Goal: Task Accomplishment & Management: Complete application form

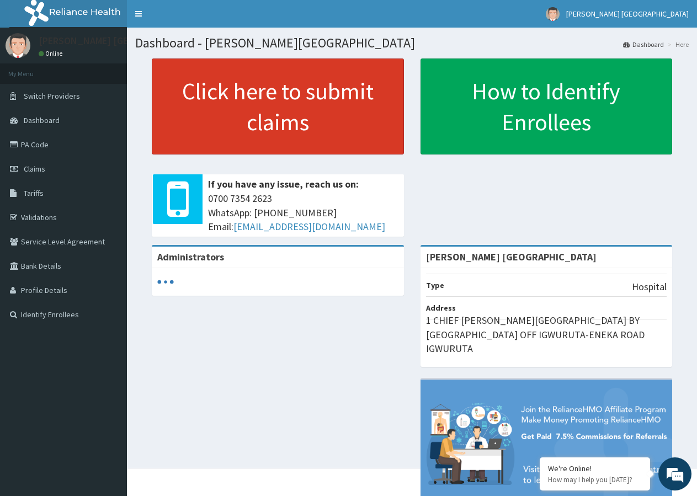
click at [258, 116] on link "Click here to submit claims" at bounding box center [278, 107] width 252 height 96
click at [321, 105] on link "Click here to submit claims" at bounding box center [278, 107] width 252 height 96
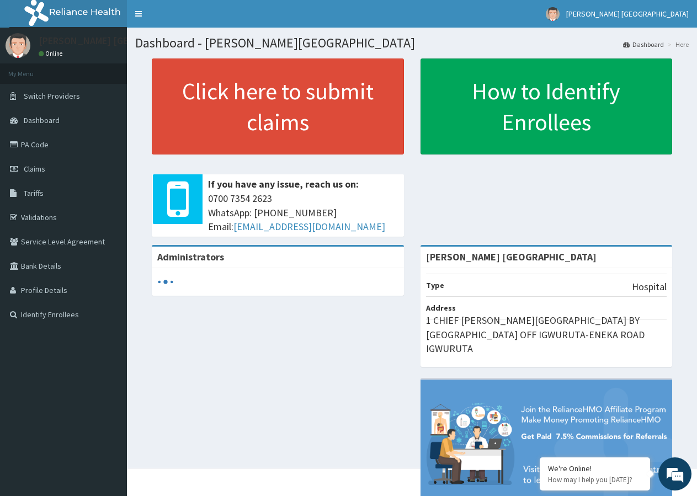
click at [300, 113] on link "Click here to submit claims" at bounding box center [278, 107] width 252 height 96
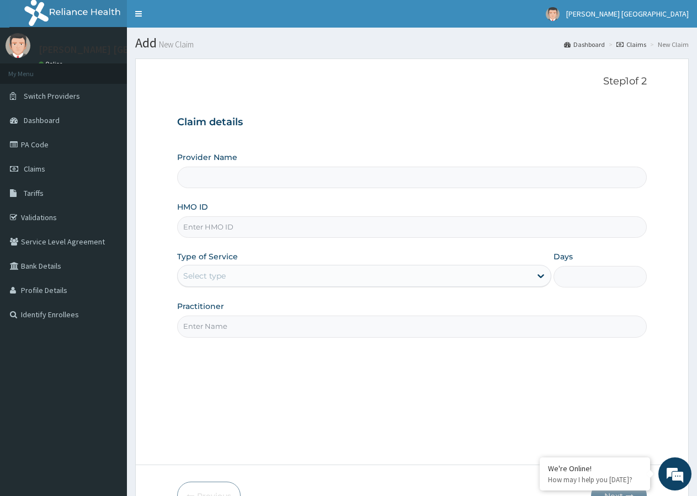
click at [237, 232] on input "HMO ID" at bounding box center [412, 227] width 470 height 22
type input "[PERSON_NAME] [GEOGRAPHIC_DATA]"
click at [236, 227] on input "HMO ID" at bounding box center [412, 227] width 470 height 22
type input "TBE/100027/b"
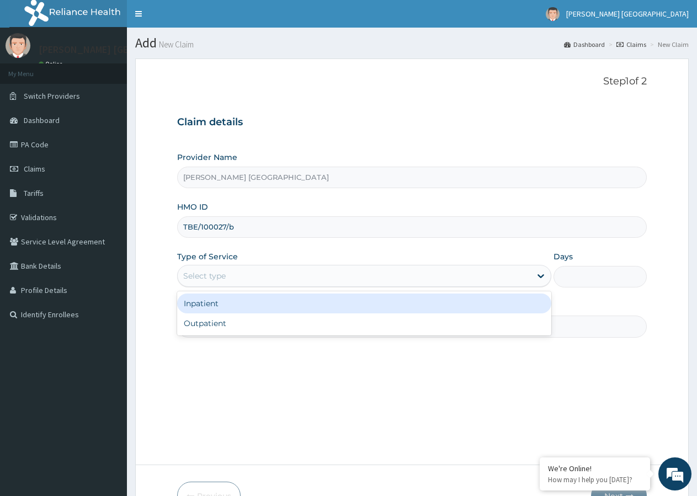
click at [199, 272] on div "Select type" at bounding box center [204, 275] width 42 height 11
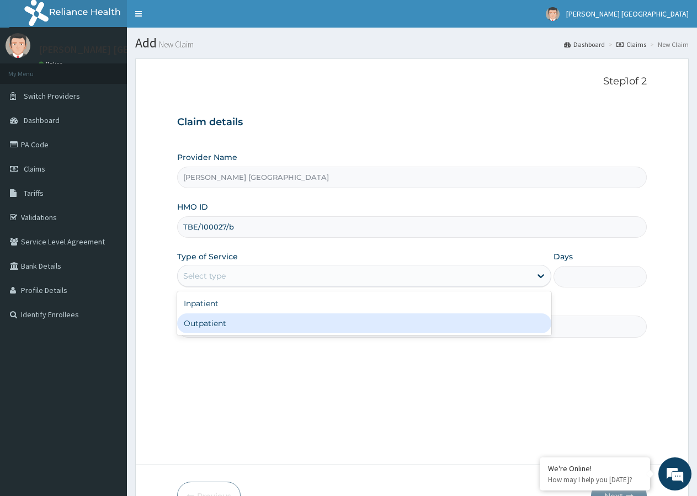
click at [188, 322] on div "Outpatient" at bounding box center [364, 323] width 374 height 20
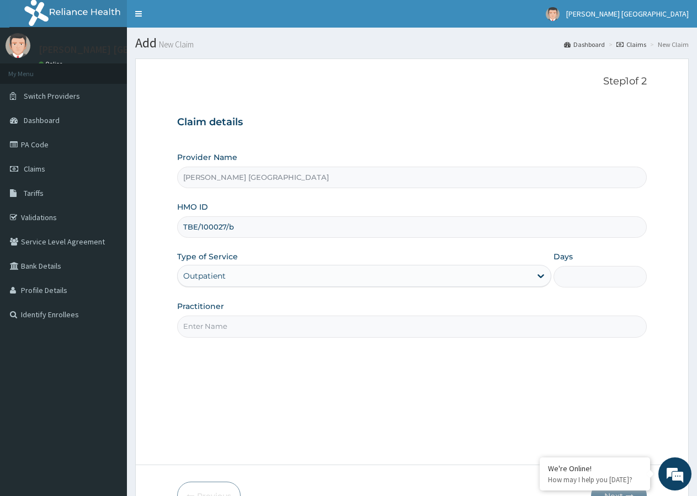
type input "1"
click at [199, 327] on input "Practitioner" at bounding box center [412, 327] width 470 height 22
type input "d"
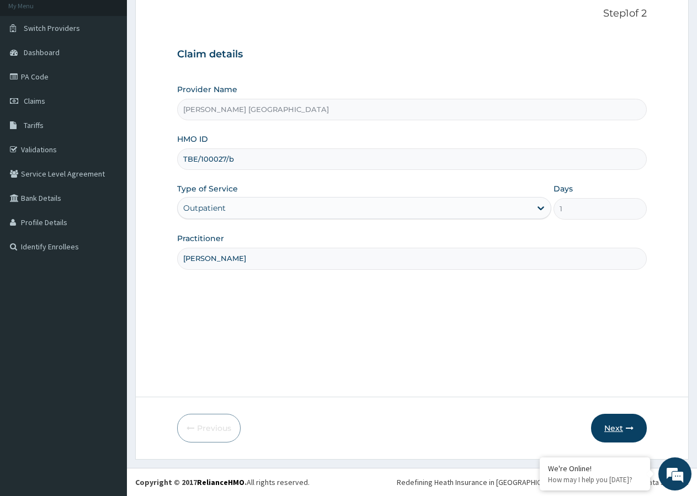
type input "DR BRIGHT"
click at [620, 426] on button "Next" at bounding box center [619, 428] width 56 height 29
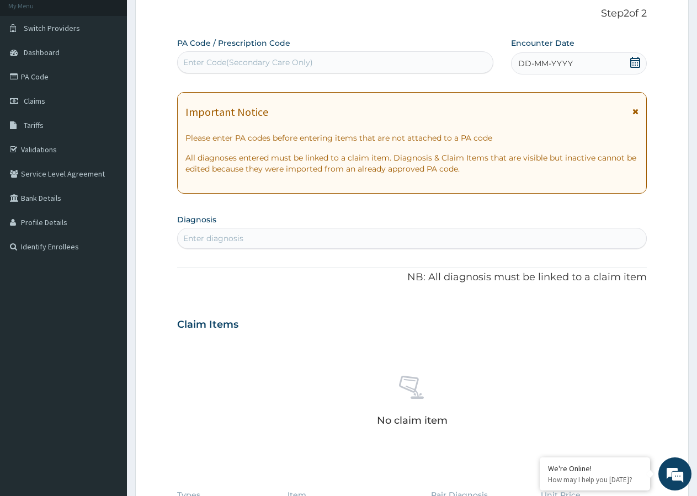
click at [636, 61] on icon at bounding box center [635, 62] width 10 height 11
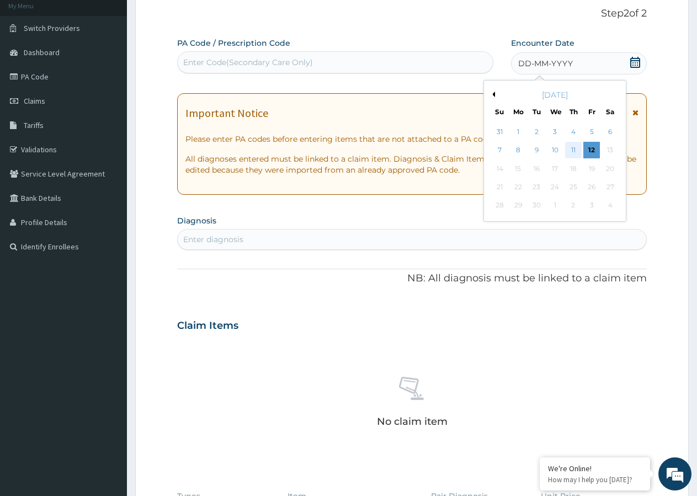
click at [572, 149] on div "11" at bounding box center [573, 150] width 17 height 17
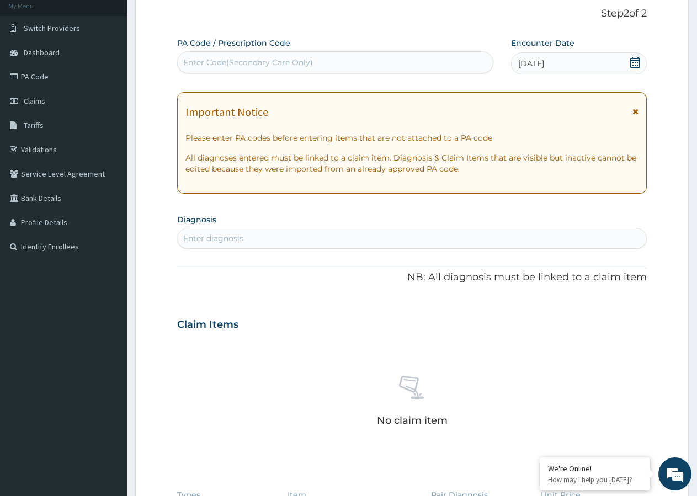
click at [637, 112] on icon at bounding box center [635, 112] width 6 height 8
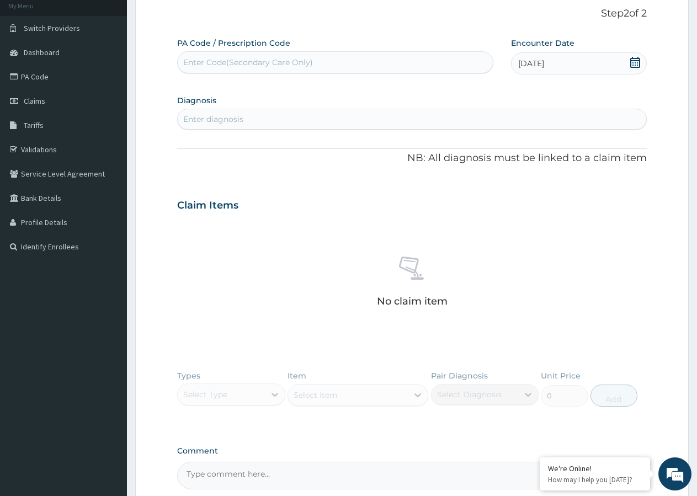
click at [206, 115] on div "Enter diagnosis" at bounding box center [213, 119] width 60 height 11
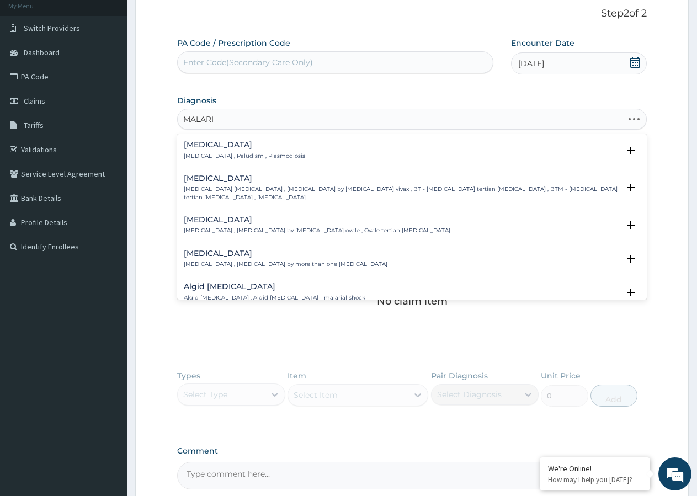
type input "MALARIA"
click at [206, 147] on h4 "Malaria" at bounding box center [244, 145] width 121 height 8
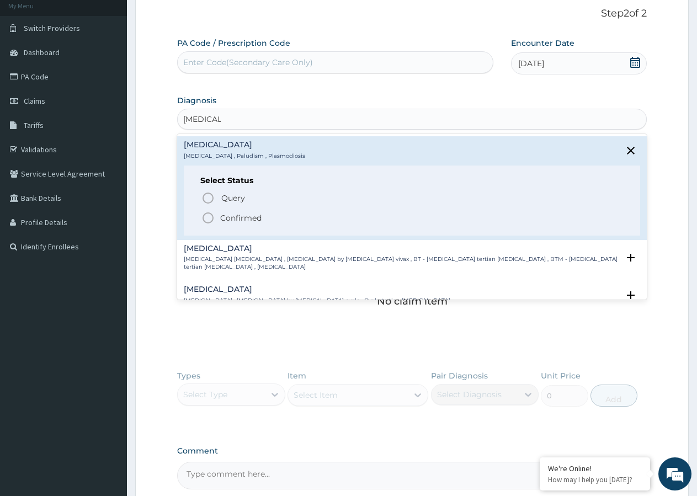
click at [205, 217] on icon "status option filled" at bounding box center [207, 217] width 13 height 13
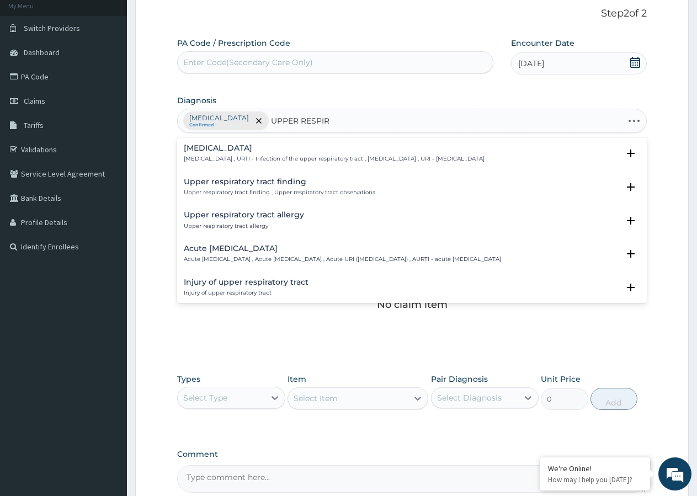
type input "UPPER RESPIRA"
click at [230, 156] on p "[MEDICAL_DATA] , URTI - Infection of the upper respiratory tract , [MEDICAL_DAT…" at bounding box center [334, 159] width 301 height 8
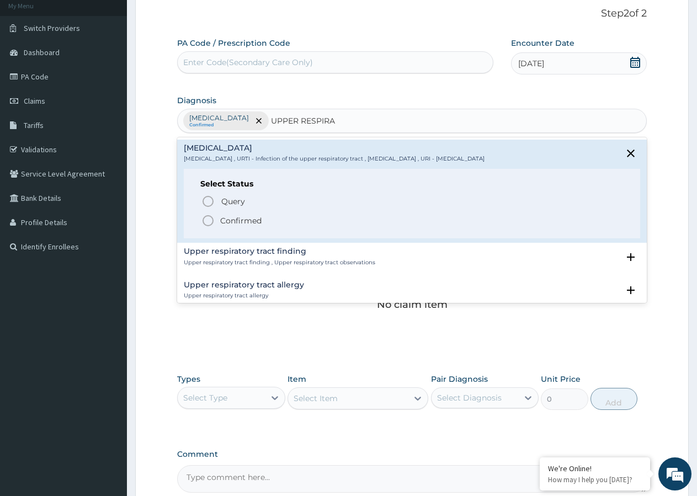
click at [209, 217] on icon "status option filled" at bounding box center [207, 220] width 13 height 13
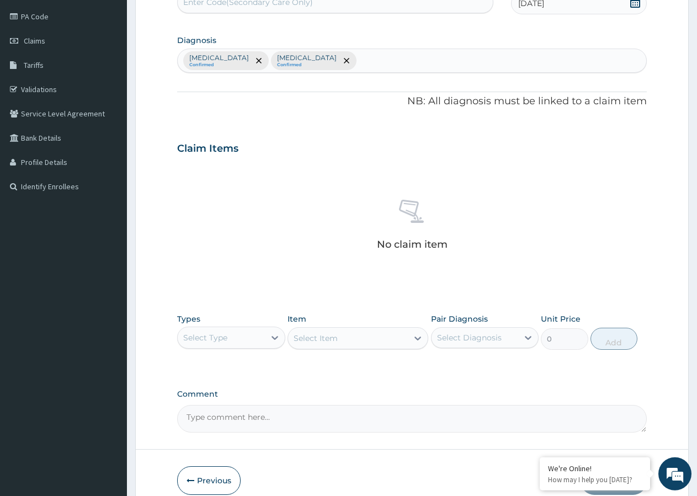
scroll to position [180, 0]
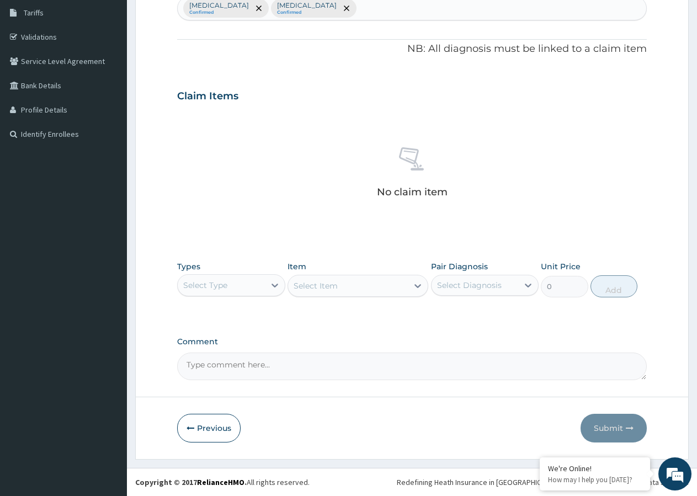
click at [233, 281] on div "Select Type" at bounding box center [221, 285] width 87 height 18
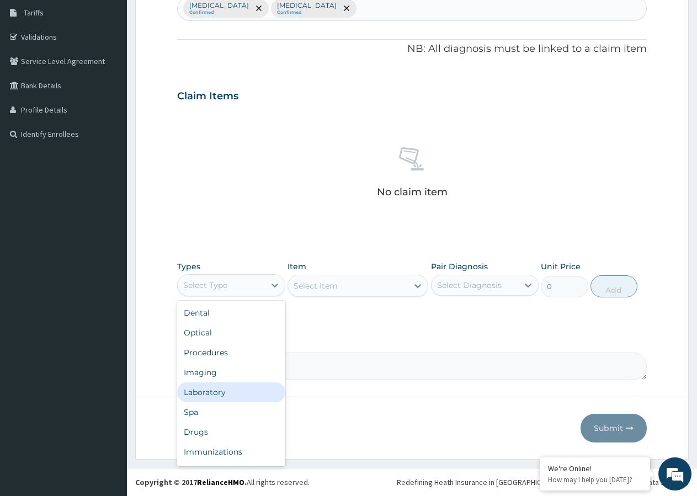
click at [211, 392] on div "Laboratory" at bounding box center [231, 392] width 108 height 20
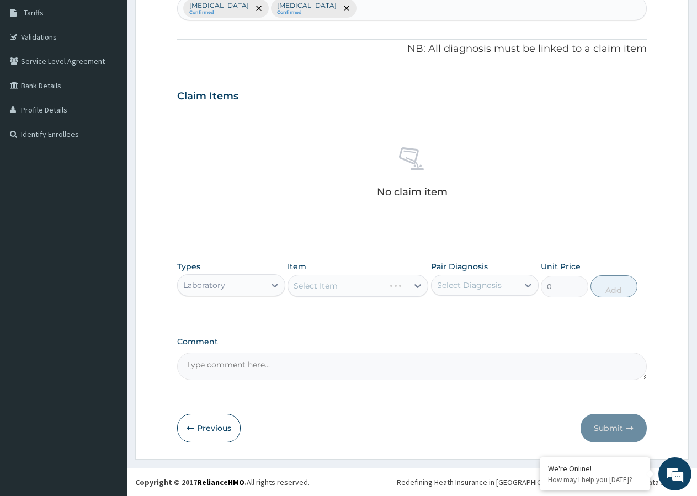
click at [359, 283] on div "Select Item" at bounding box center [358, 286] width 141 height 22
click at [393, 283] on div "Select Item" at bounding box center [358, 286] width 141 height 22
click at [394, 283] on div "Select Item" at bounding box center [348, 286] width 120 height 18
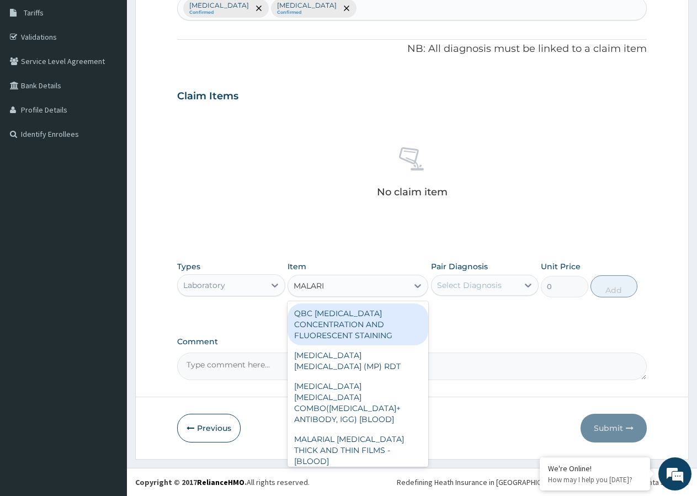
type input "[MEDICAL_DATA]"
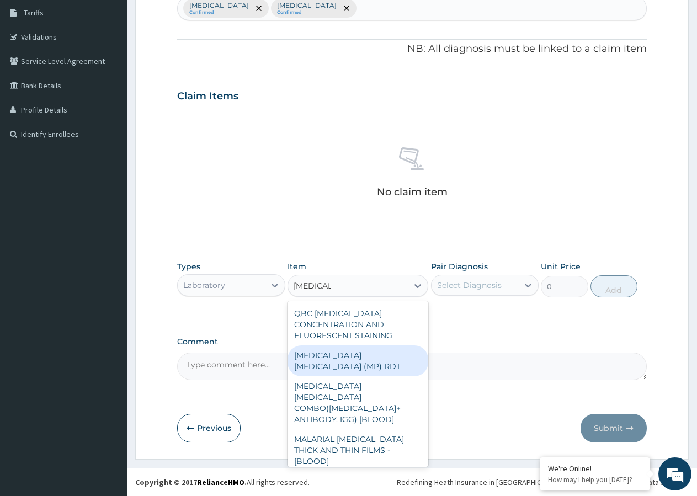
click at [386, 356] on div "[MEDICAL_DATA] [MEDICAL_DATA] (MP) RDT" at bounding box center [358, 360] width 141 height 31
type input "1612.5"
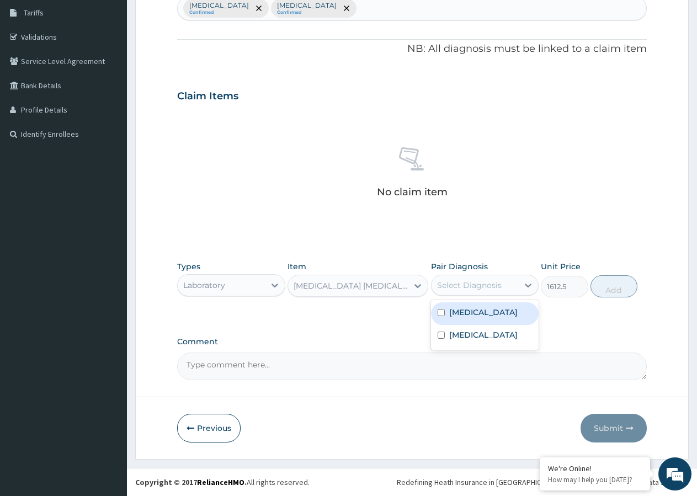
click at [472, 283] on div "Select Diagnosis" at bounding box center [469, 285] width 65 height 11
click at [442, 312] on input "checkbox" at bounding box center [441, 312] width 7 height 7
checkbox input "true"
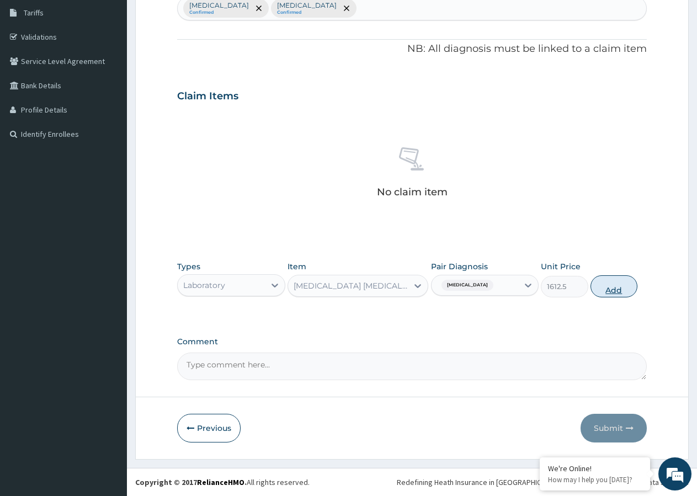
click at [610, 290] on button "Add" at bounding box center [614, 286] width 47 height 22
type input "0"
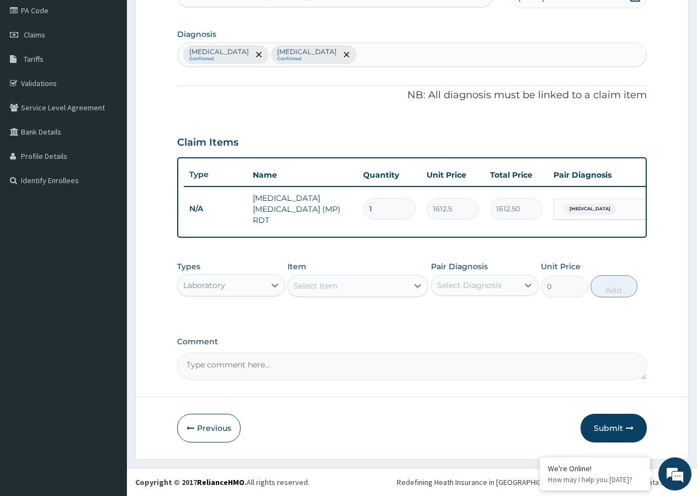
click at [344, 289] on div "Select Item" at bounding box center [348, 286] width 120 height 18
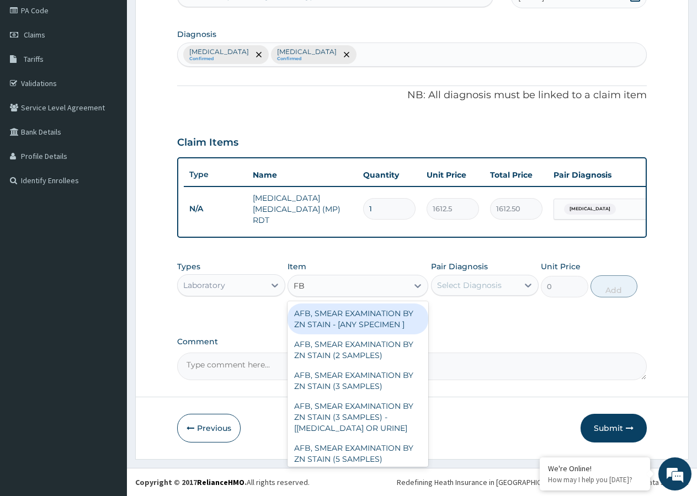
type input "FBC"
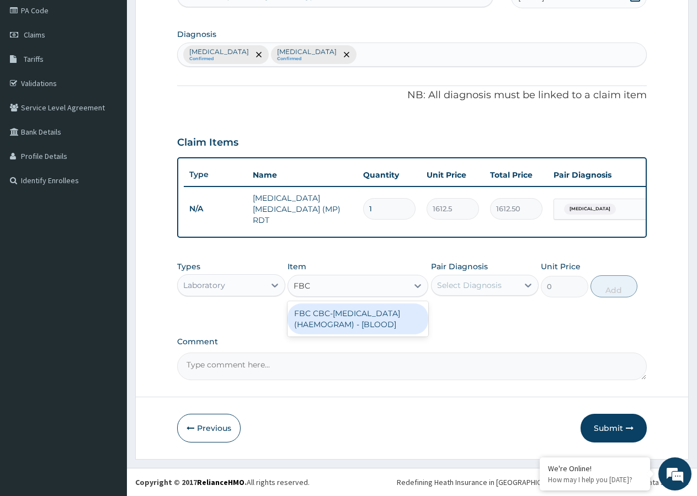
click at [352, 322] on div "FBC CBC-[MEDICAL_DATA] (HAEMOGRAM) - [BLOOD]" at bounding box center [358, 319] width 141 height 31
type input "4300"
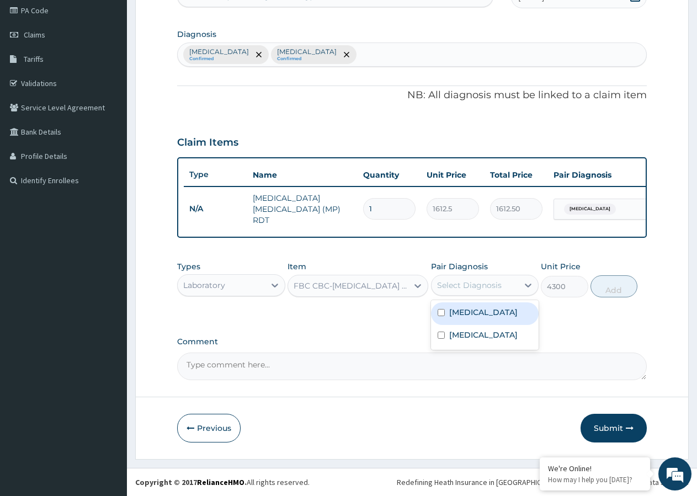
click at [467, 283] on div "Select Diagnosis" at bounding box center [469, 285] width 65 height 11
click at [440, 339] on input "checkbox" at bounding box center [441, 335] width 7 height 7
checkbox input "true"
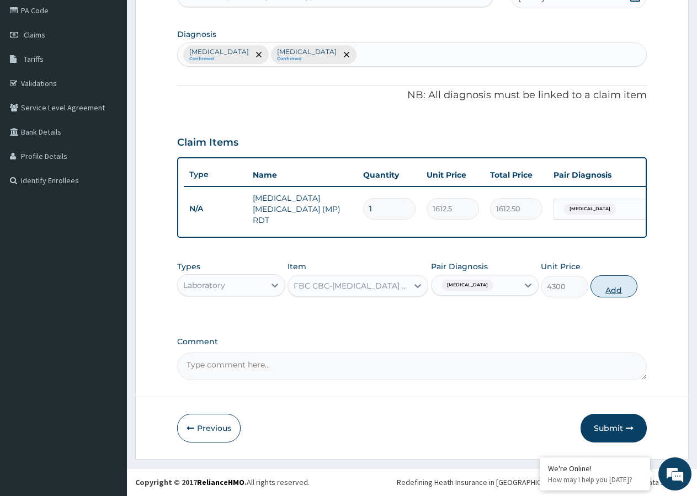
click at [600, 289] on button "Add" at bounding box center [614, 286] width 47 height 22
type input "0"
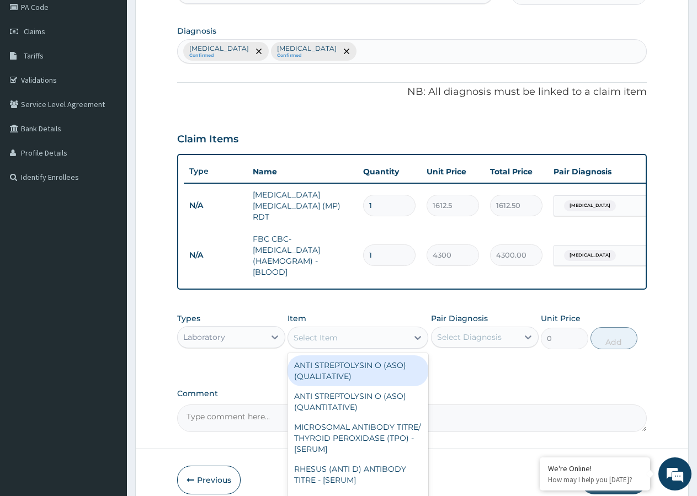
click at [344, 345] on div "Select Item" at bounding box center [348, 338] width 120 height 18
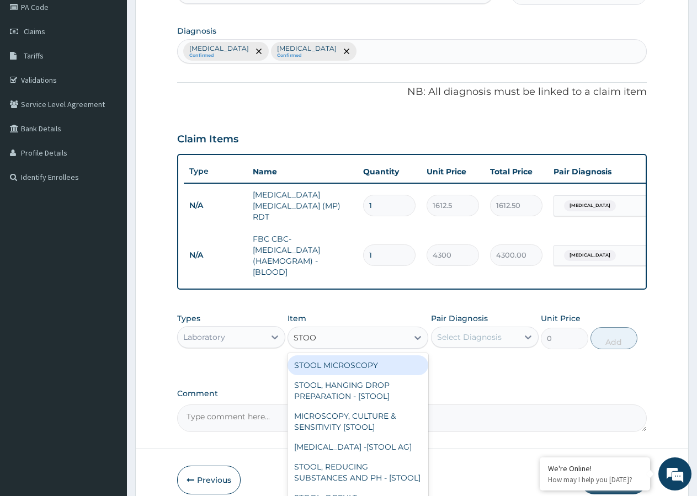
type input "STOOL"
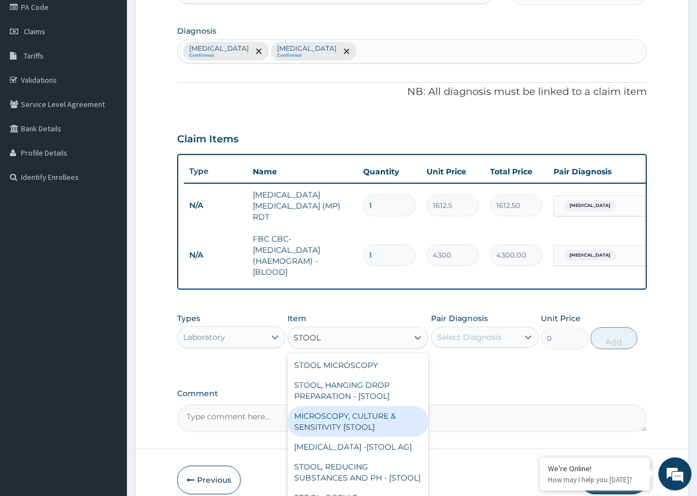
click at [342, 422] on div "MICROSCOPY, CULTURE & SENSITIVITY [STOOL]" at bounding box center [358, 421] width 141 height 31
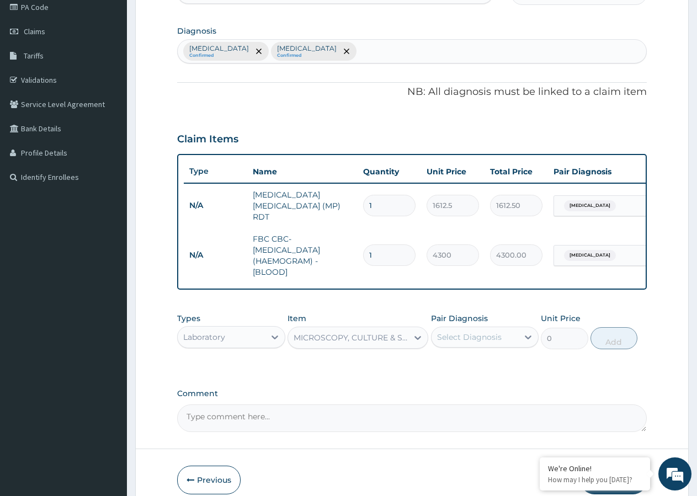
type input "4837.5"
click at [475, 343] on div "Select Diagnosis" at bounding box center [469, 337] width 65 height 11
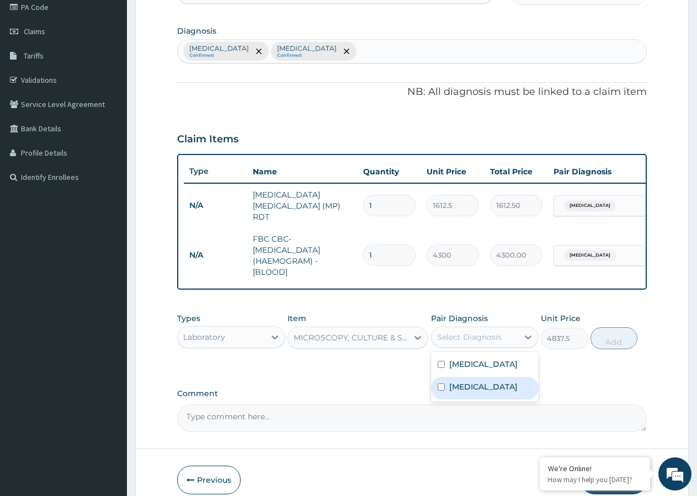
click at [442, 391] on input "checkbox" at bounding box center [441, 387] width 7 height 7
checkbox input "true"
click at [610, 347] on button "Add" at bounding box center [614, 338] width 47 height 22
type input "0"
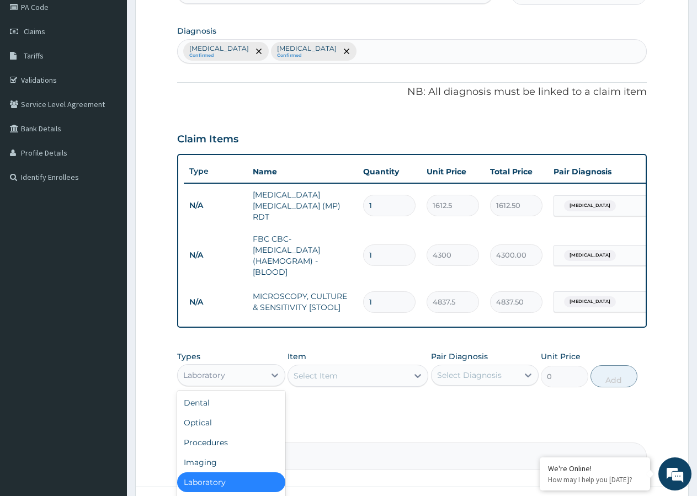
click at [238, 379] on div "Laboratory" at bounding box center [221, 375] width 87 height 18
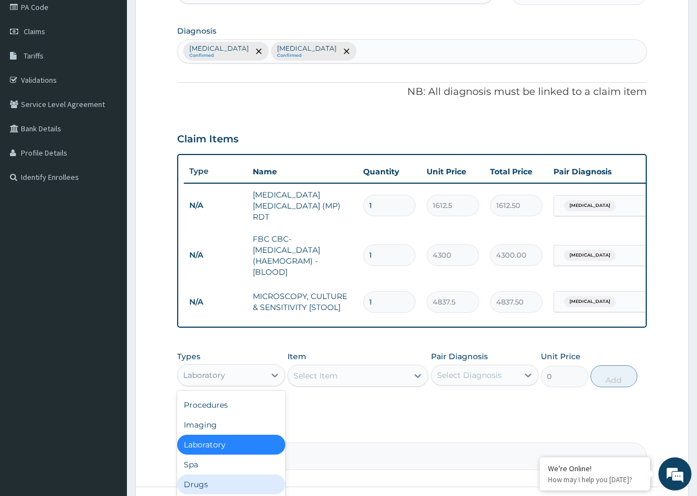
click at [227, 487] on div "Drugs" at bounding box center [231, 485] width 108 height 20
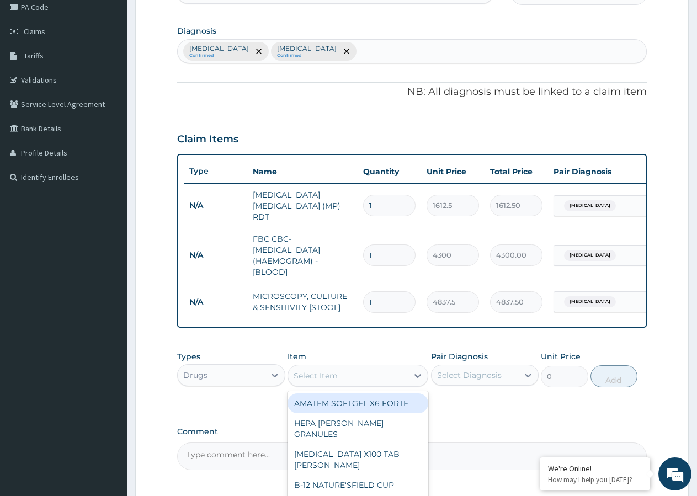
click at [357, 376] on div "Select Item" at bounding box center [348, 376] width 120 height 18
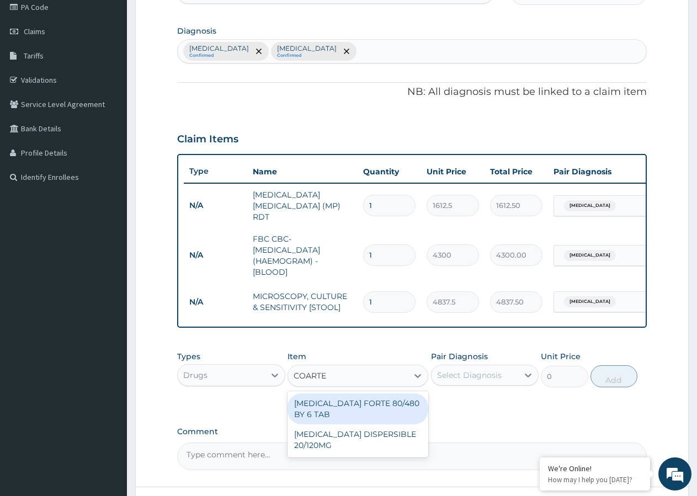
type input "COARTEM"
click at [344, 412] on div "COARTEM FORTE 80/480 BY 6 TAB" at bounding box center [358, 408] width 141 height 31
type input "449.35"
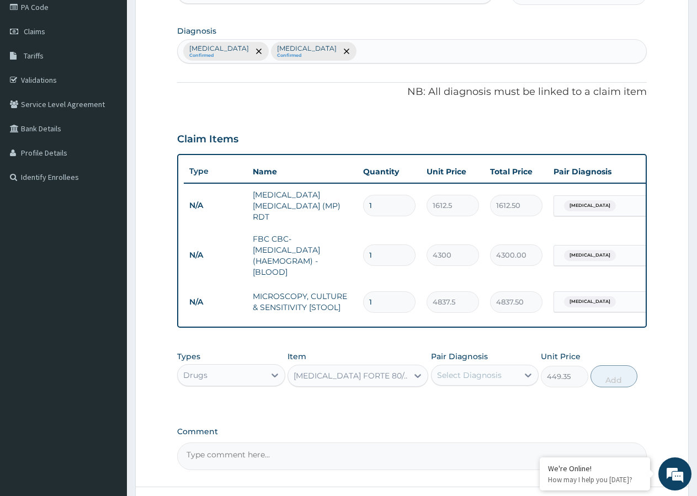
click at [467, 370] on div "Select Diagnosis" at bounding box center [475, 375] width 87 height 18
click at [443, 406] on input "checkbox" at bounding box center [441, 402] width 7 height 7
checkbox input "true"
click at [605, 380] on button "Add" at bounding box center [614, 376] width 47 height 22
type input "0"
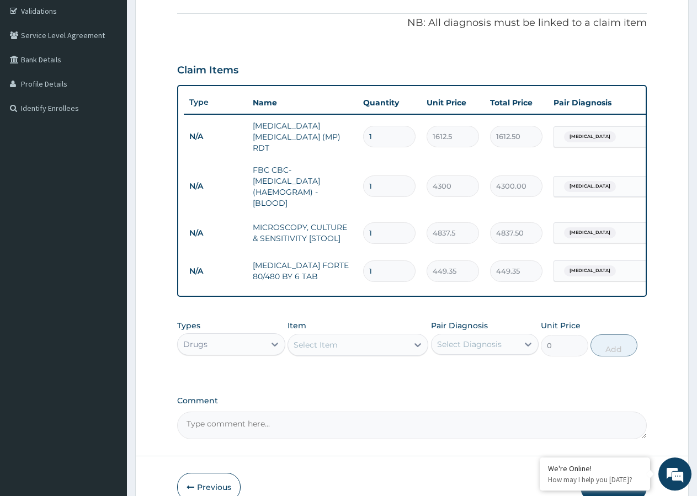
scroll to position [269, 0]
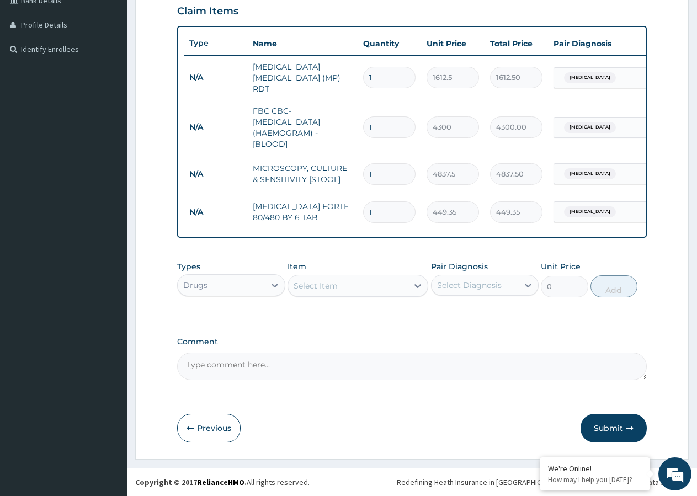
type input "0.00"
type input "6"
type input "2696.10"
type input "6"
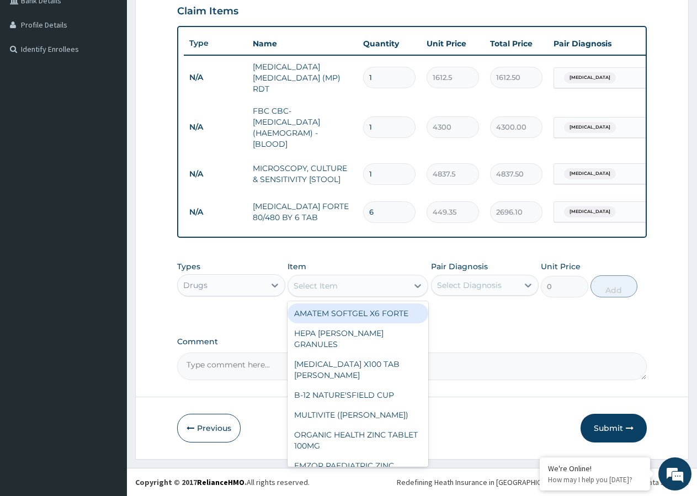
click at [339, 279] on div "Select Item" at bounding box center [348, 286] width 120 height 18
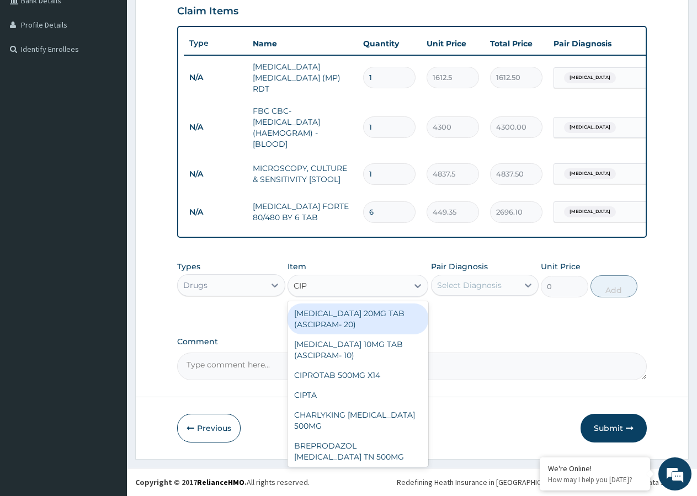
type input "CIPR"
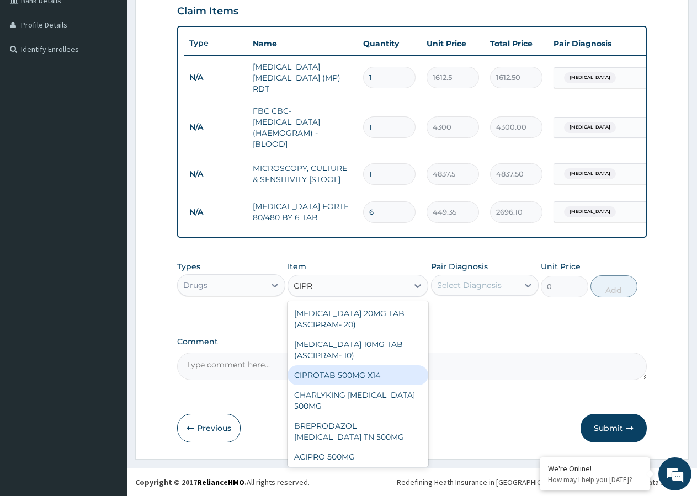
click at [364, 377] on div "CIPROTAB 500MG X14" at bounding box center [358, 375] width 141 height 20
type input "319.275"
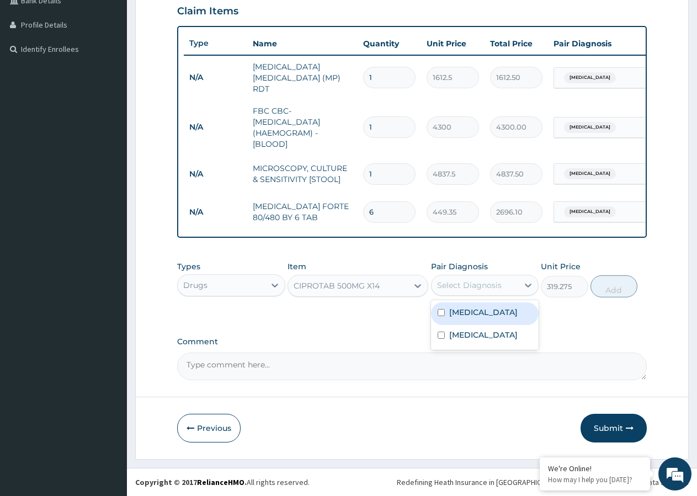
click at [467, 291] on div "Select Diagnosis" at bounding box center [475, 285] width 87 height 18
click at [443, 339] on input "checkbox" at bounding box center [441, 335] width 7 height 7
checkbox input "true"
click at [598, 284] on button "Add" at bounding box center [614, 286] width 47 height 22
type input "0"
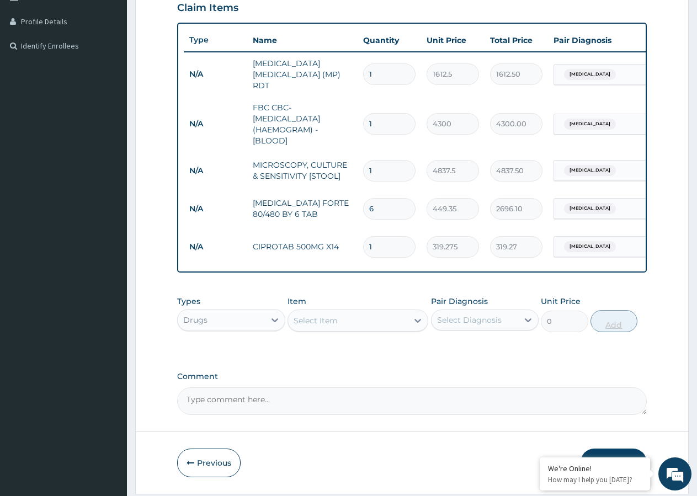
type input "10"
type input "3192.75"
type input "10"
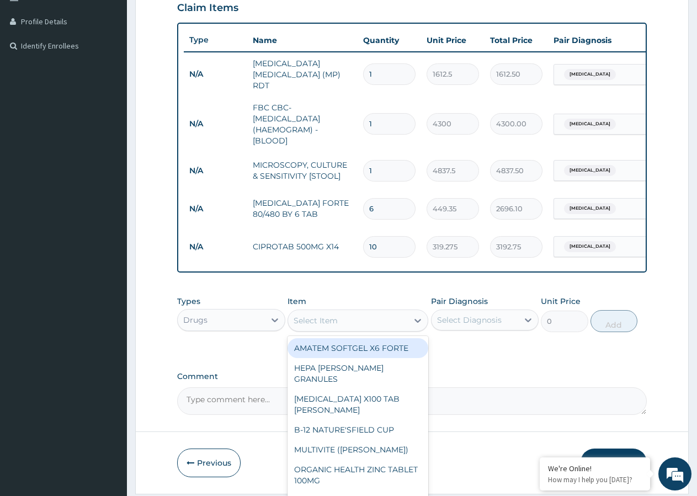
click at [343, 327] on div "Select Item" at bounding box center [348, 321] width 120 height 18
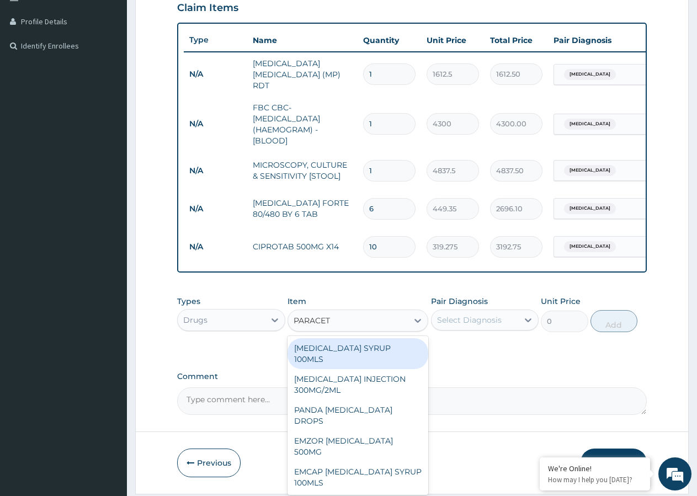
type input "PARACETA"
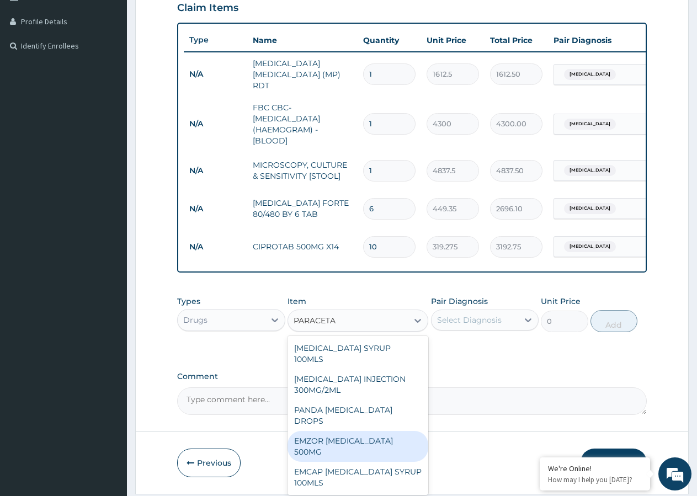
click at [368, 431] on div "EMZOR PARACETAMOL 500MG" at bounding box center [358, 446] width 141 height 31
type input "23.65"
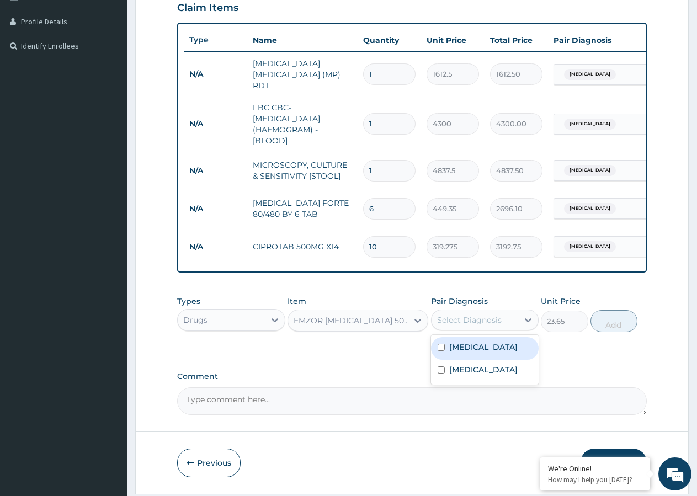
click at [459, 324] on div "Select Diagnosis" at bounding box center [469, 320] width 65 height 11
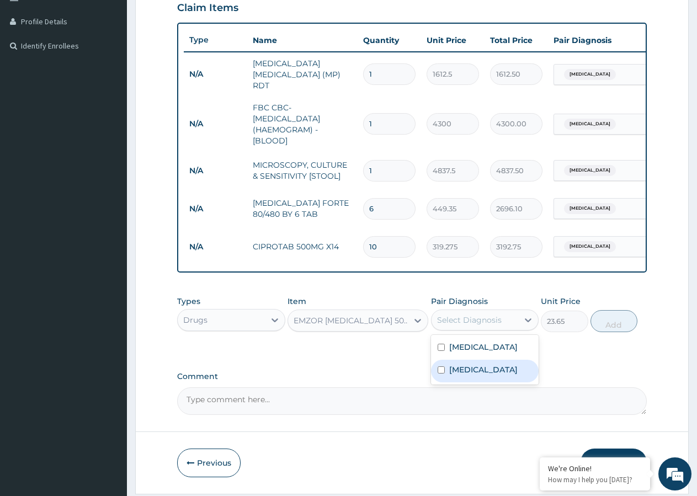
click at [444, 374] on input "checkbox" at bounding box center [441, 369] width 7 height 7
checkbox input "true"
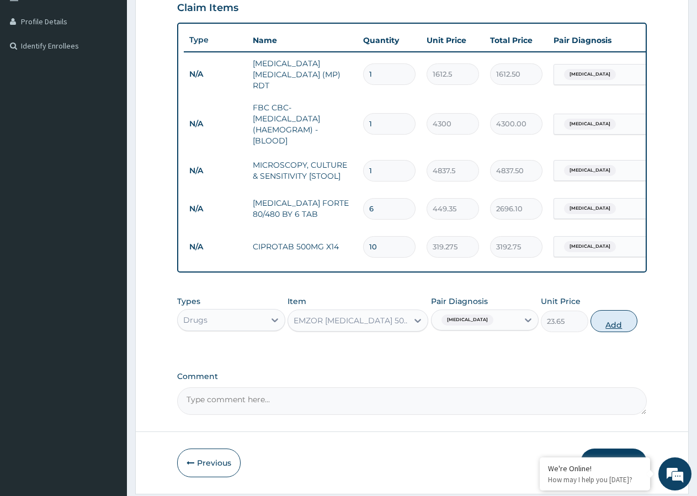
click at [613, 328] on button "Add" at bounding box center [614, 321] width 47 height 22
type input "0"
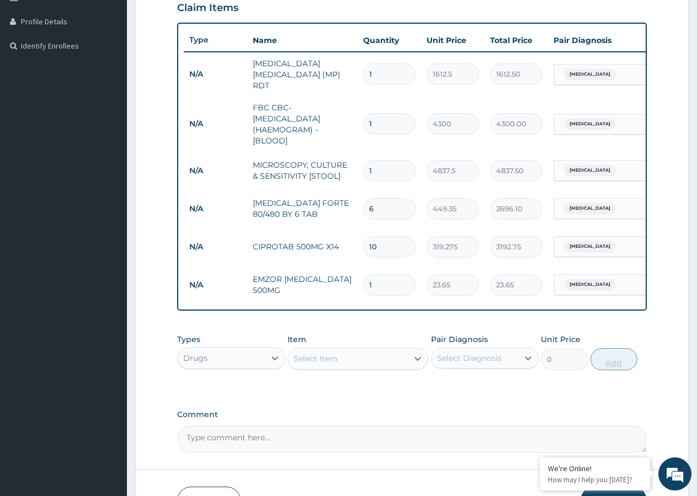
type input "0.00"
type input "2"
type input "47.30"
type input "20"
type input "473.00"
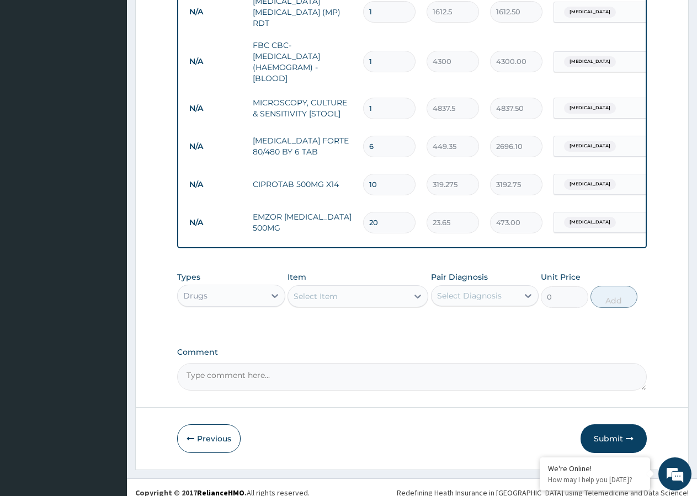
scroll to position [345, 0]
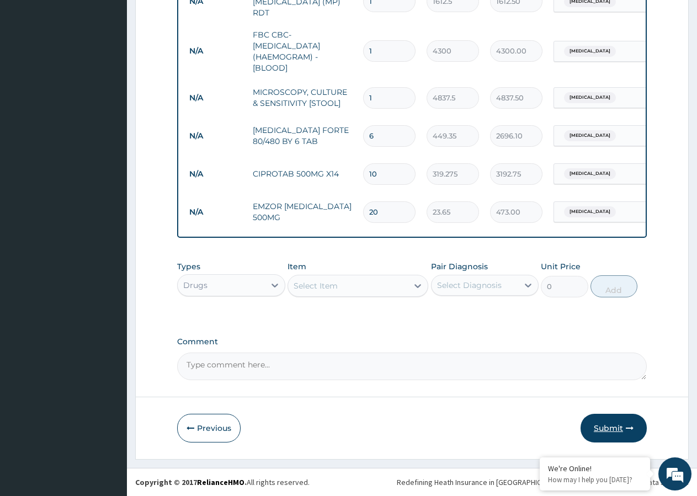
type input "20"
click at [623, 423] on button "Submit" at bounding box center [614, 428] width 66 height 29
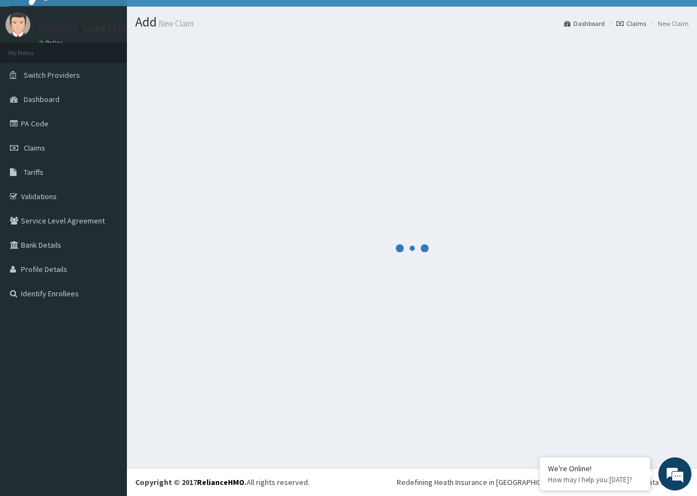
scroll to position [21, 0]
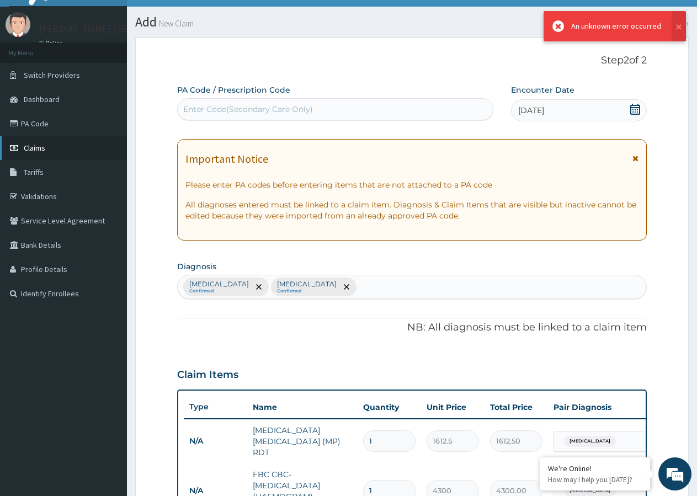
click at [45, 148] on span "Claims" at bounding box center [35, 148] width 22 height 10
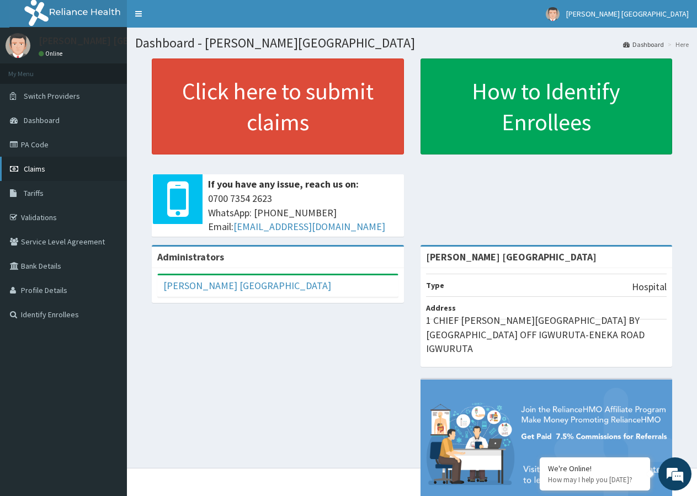
click at [57, 166] on link "Claims" at bounding box center [63, 169] width 127 height 24
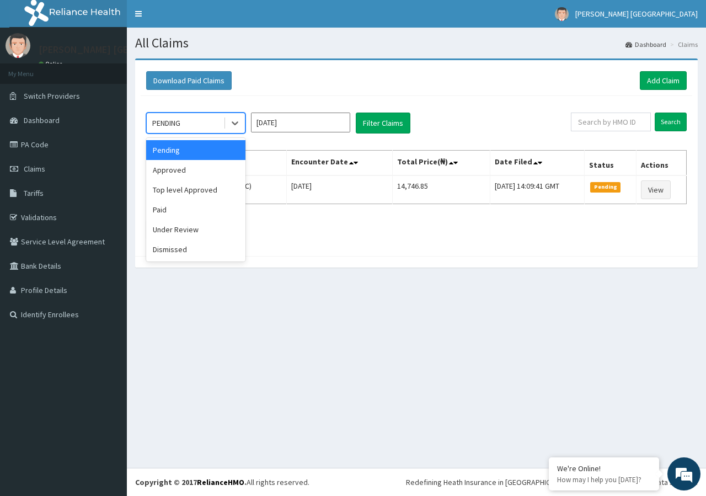
click at [217, 123] on div "PENDING" at bounding box center [185, 123] width 77 height 18
click at [195, 164] on div "Approved" at bounding box center [195, 170] width 99 height 20
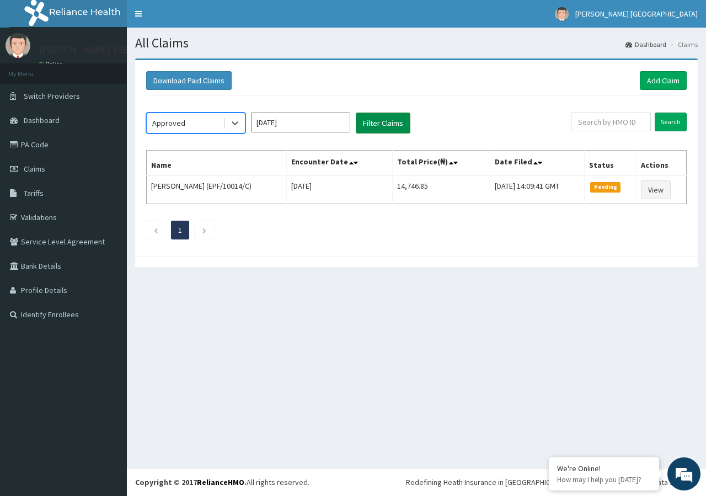
click at [369, 124] on button "Filter Claims" at bounding box center [383, 123] width 55 height 21
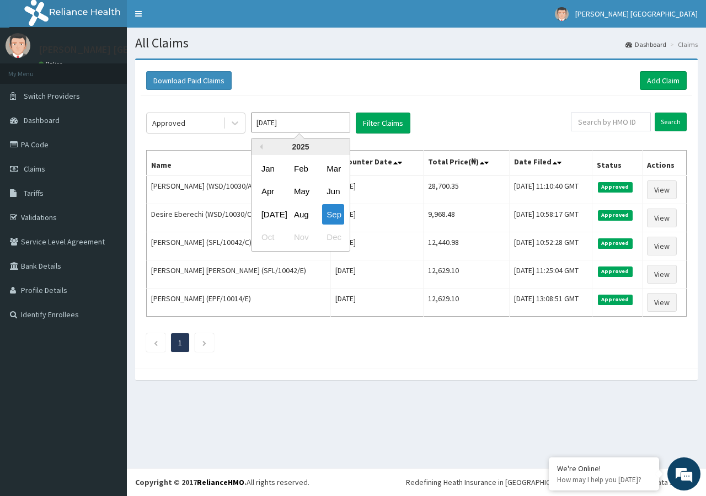
click at [279, 127] on input "[DATE]" at bounding box center [300, 123] width 99 height 20
click at [206, 118] on div "Approved" at bounding box center [185, 123] width 77 height 18
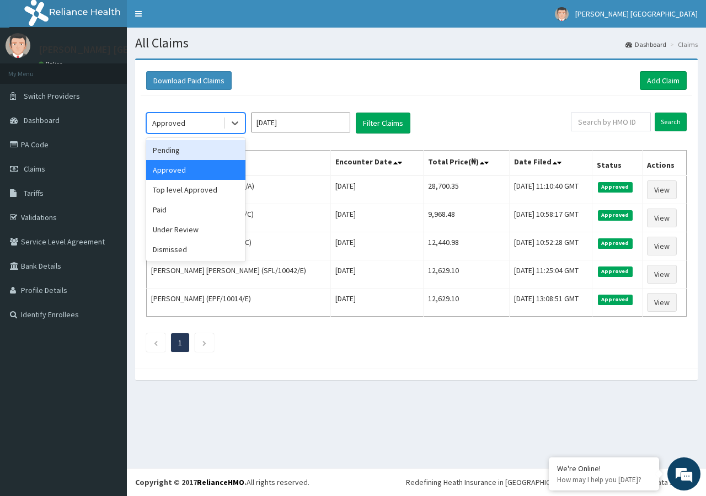
click at [183, 151] on div "Pending" at bounding box center [195, 150] width 99 height 20
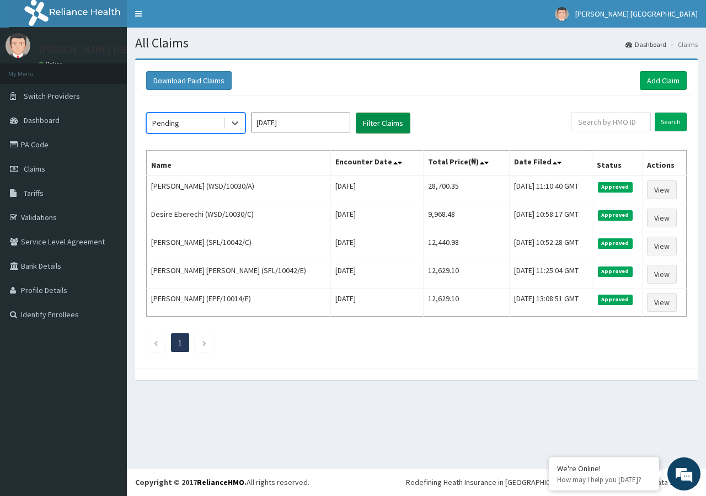
click at [381, 118] on button "Filter Claims" at bounding box center [383, 123] width 55 height 21
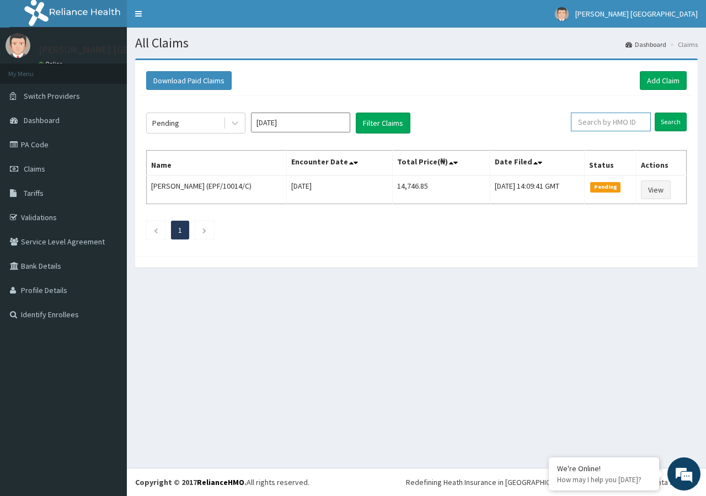
click at [591, 123] on input "text" at bounding box center [611, 122] width 80 height 19
type input "TBE/100027/B"
click at [677, 120] on input "Search" at bounding box center [671, 122] width 32 height 19
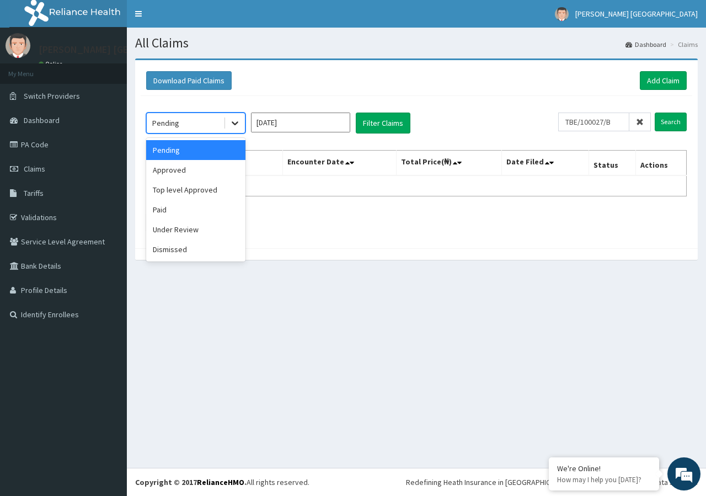
click at [225, 118] on div at bounding box center [235, 123] width 20 height 20
click at [202, 188] on div "Top level Approved" at bounding box center [195, 190] width 99 height 20
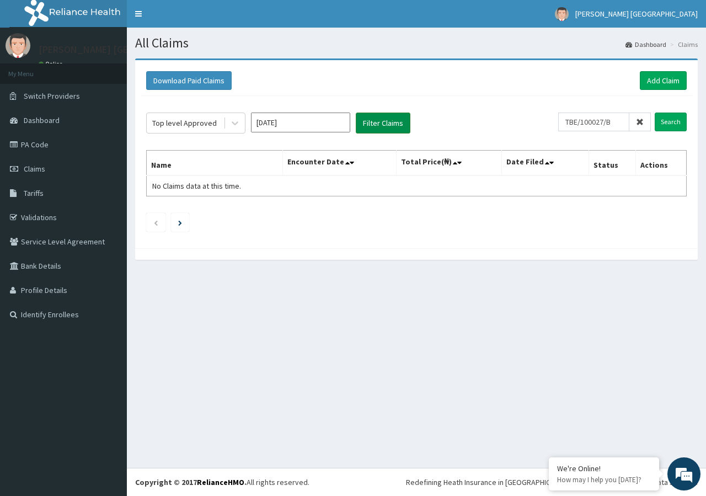
click at [384, 124] on button "Filter Claims" at bounding box center [383, 123] width 55 height 21
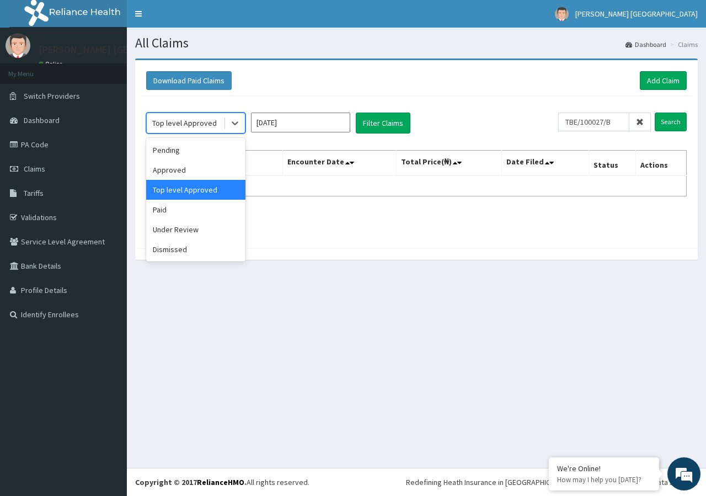
click at [211, 124] on div "Top level Approved" at bounding box center [184, 123] width 65 height 11
click at [196, 249] on div "Dismissed" at bounding box center [195, 250] width 99 height 20
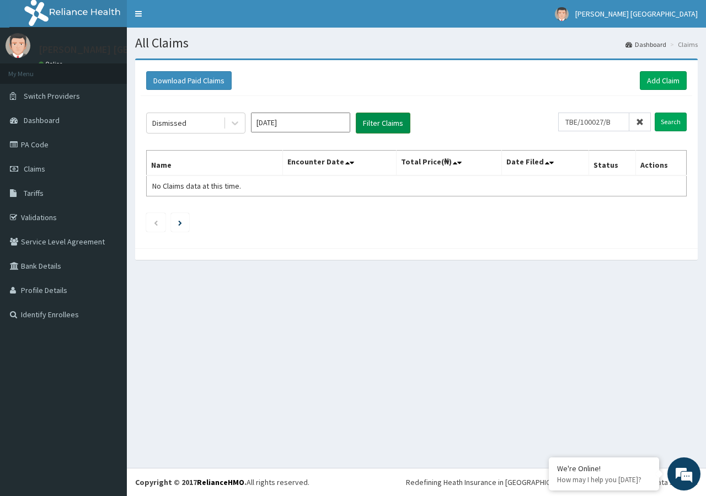
click at [379, 126] on button "Filter Claims" at bounding box center [383, 123] width 55 height 21
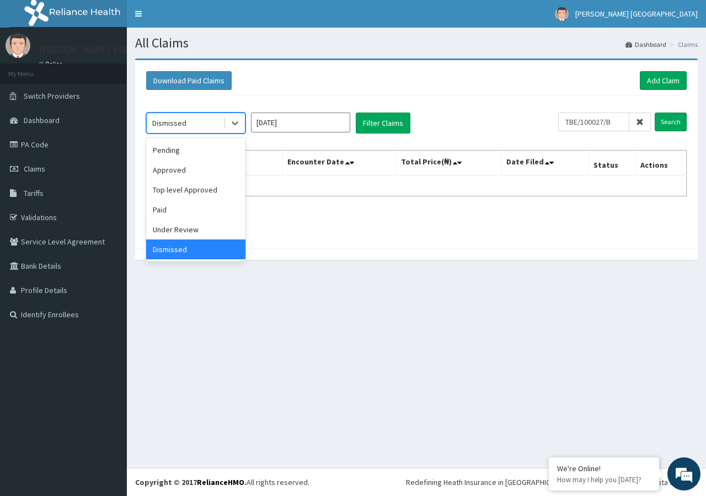
click at [205, 116] on div "Dismissed" at bounding box center [185, 123] width 77 height 18
click at [177, 209] on div "Paid" at bounding box center [195, 210] width 99 height 20
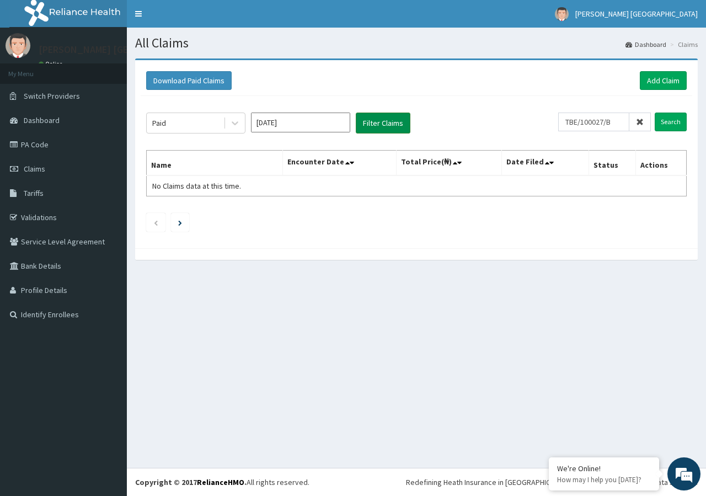
click at [371, 130] on button "Filter Claims" at bounding box center [383, 123] width 55 height 21
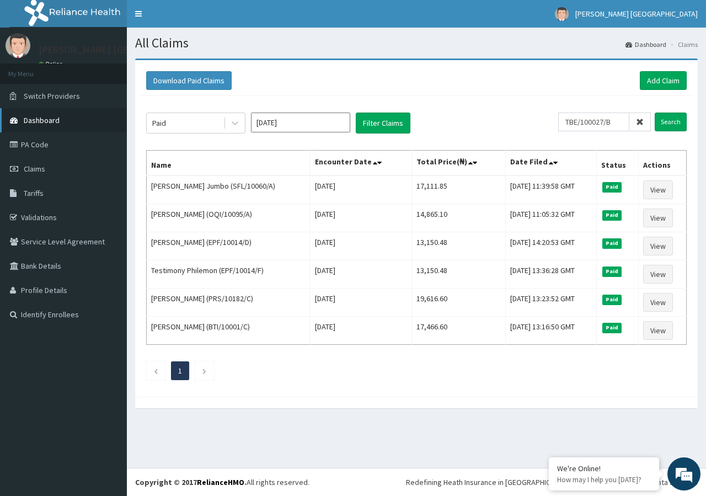
click at [50, 120] on span "Dashboard" at bounding box center [42, 120] width 36 height 10
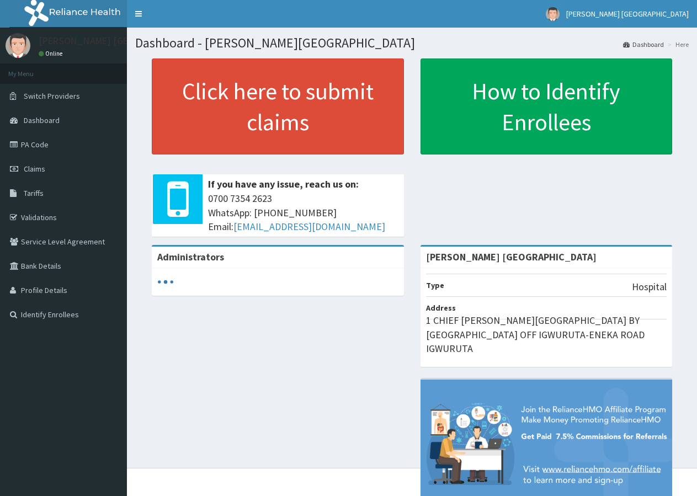
click at [327, 139] on link "Click here to submit claims" at bounding box center [278, 107] width 252 height 96
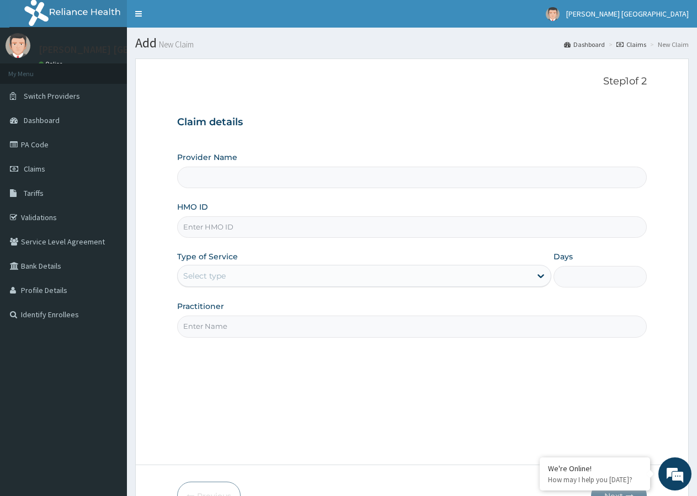
type input "[PERSON_NAME] [GEOGRAPHIC_DATA]"
click at [233, 229] on input "HMO ID" at bounding box center [412, 227] width 470 height 22
type input "TBE/100027/B"
click at [222, 275] on div "Select type" at bounding box center [204, 275] width 42 height 11
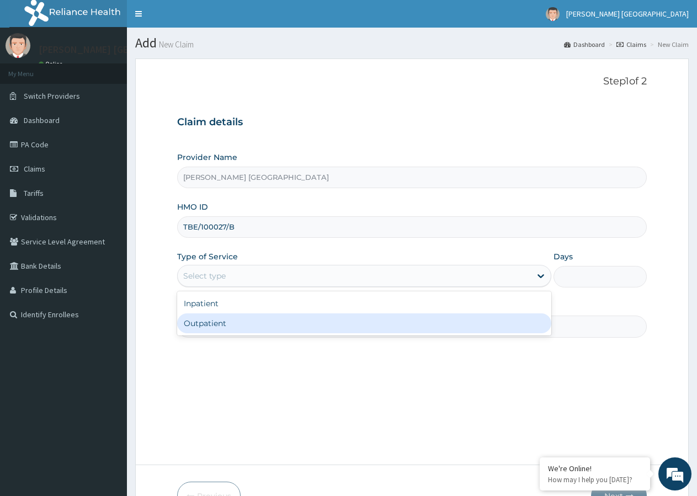
click at [221, 325] on div "Outpatient" at bounding box center [364, 323] width 374 height 20
type input "1"
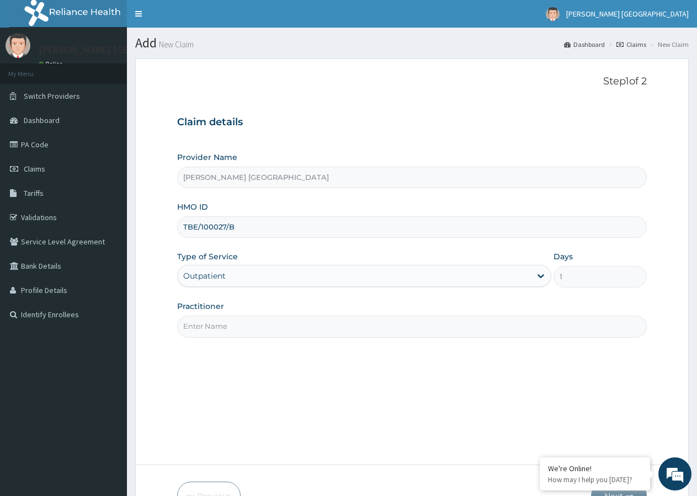
click at [212, 328] on input "Practitioner" at bounding box center [412, 327] width 470 height 22
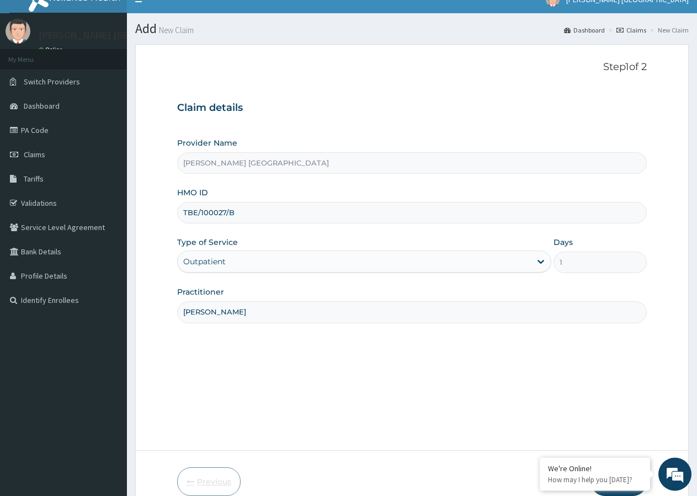
scroll to position [68, 0]
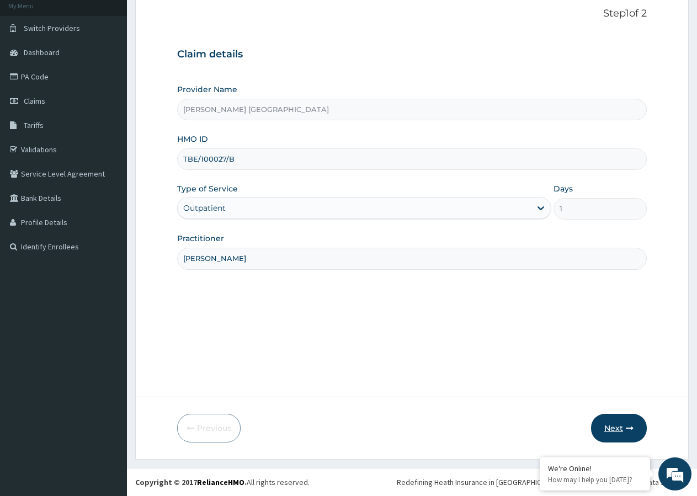
type input "[PERSON_NAME]"
click at [612, 427] on button "Next" at bounding box center [619, 428] width 56 height 29
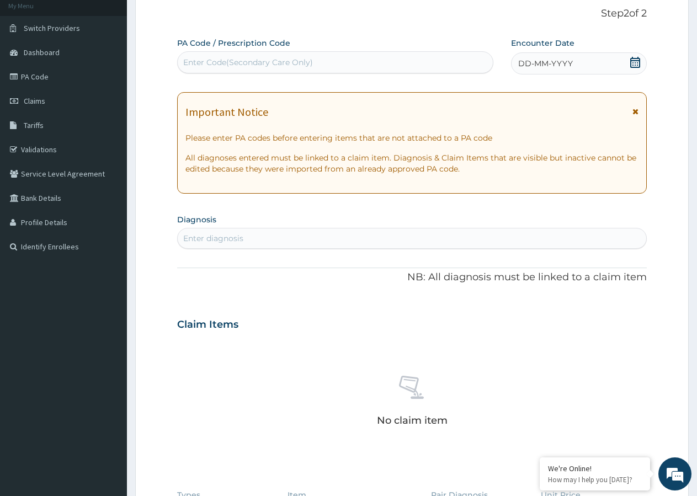
click at [637, 63] on icon at bounding box center [635, 62] width 10 height 11
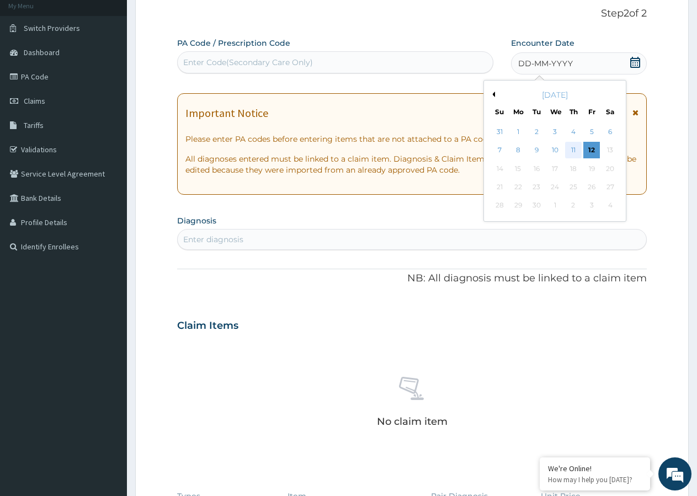
click at [572, 148] on div "11" at bounding box center [573, 150] width 17 height 17
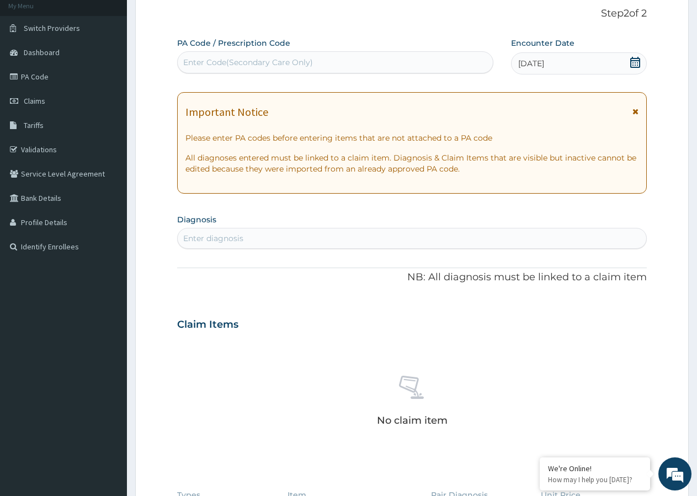
click at [634, 111] on icon at bounding box center [635, 112] width 6 height 8
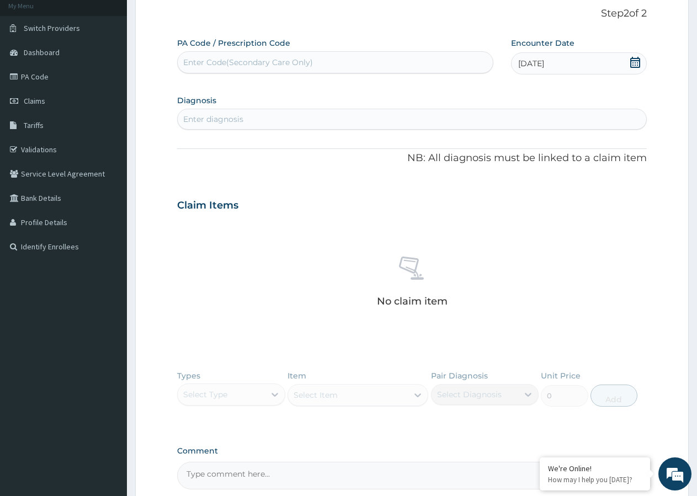
click at [264, 120] on div "Enter diagnosis" at bounding box center [412, 119] width 469 height 18
type input "MALARIA"
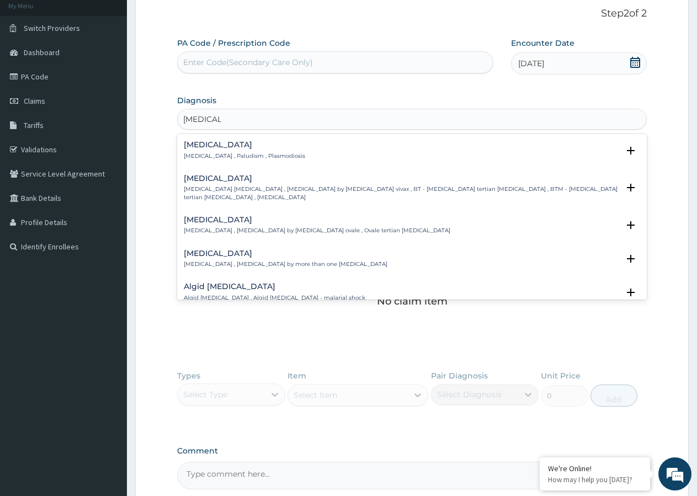
click at [251, 153] on p "Malaria , Paludism , Plasmodiosis" at bounding box center [244, 156] width 121 height 8
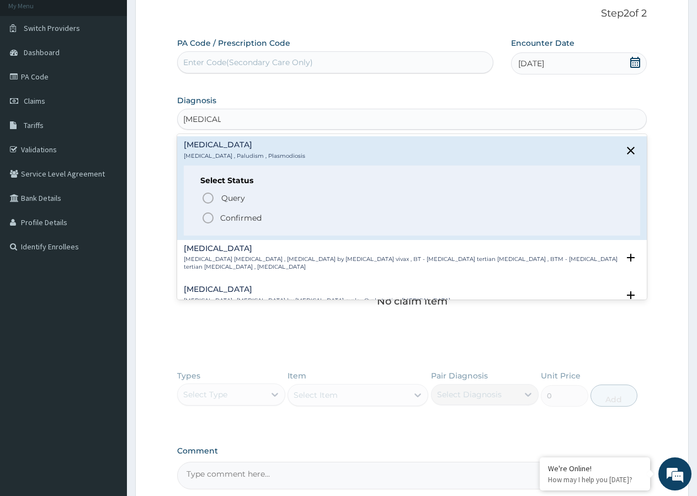
click at [209, 217] on icon "status option filled" at bounding box center [207, 217] width 13 height 13
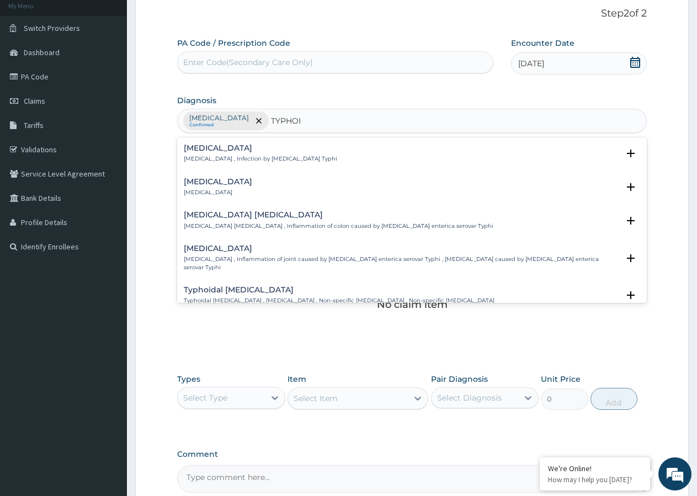
type input "TYPHOID"
click at [216, 148] on h4 "Typhoid fever" at bounding box center [260, 148] width 153 height 8
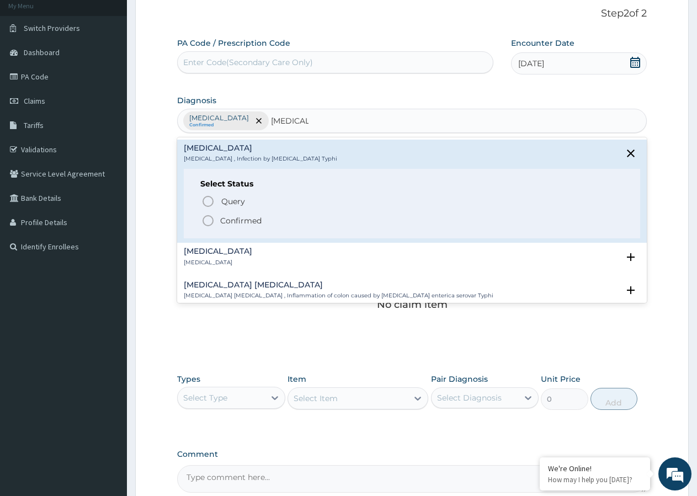
click at [209, 220] on icon "status option filled" at bounding box center [207, 220] width 13 height 13
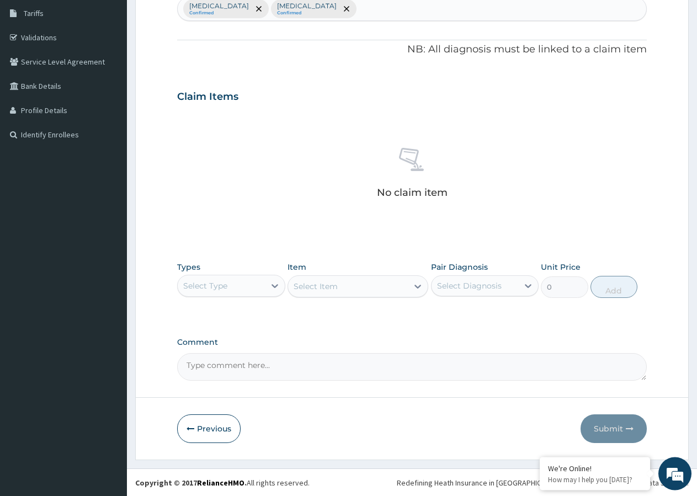
scroll to position [180, 0]
click at [235, 283] on div "Select Type" at bounding box center [221, 285] width 87 height 18
click at [361, 288] on div "Select Item" at bounding box center [358, 286] width 141 height 22
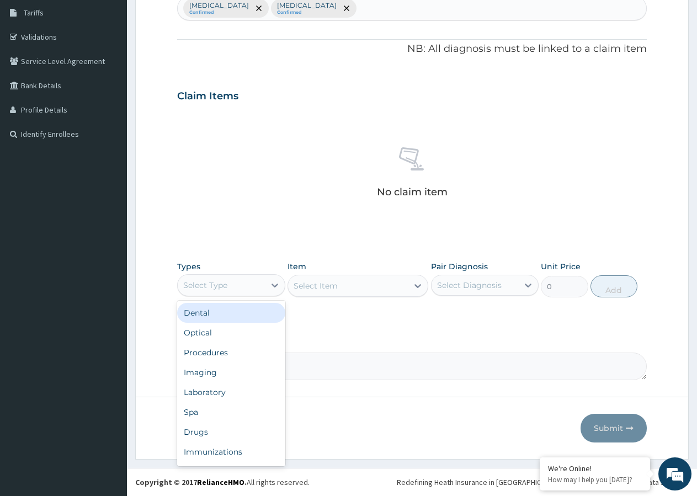
click at [248, 285] on div "Select Type" at bounding box center [221, 285] width 87 height 18
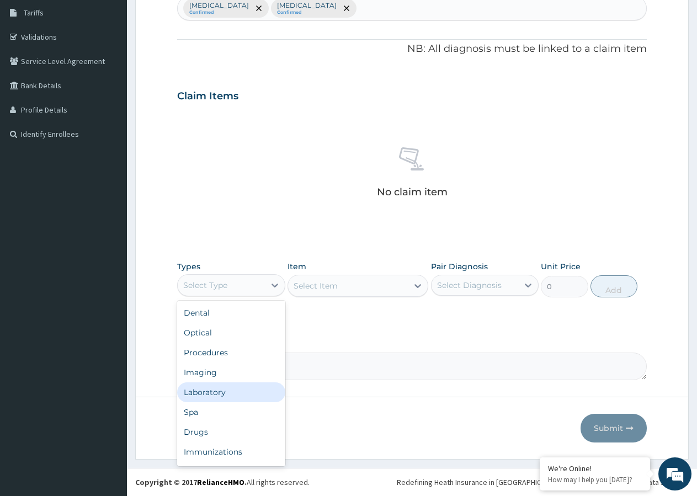
click at [221, 390] on div "Laboratory" at bounding box center [231, 392] width 108 height 20
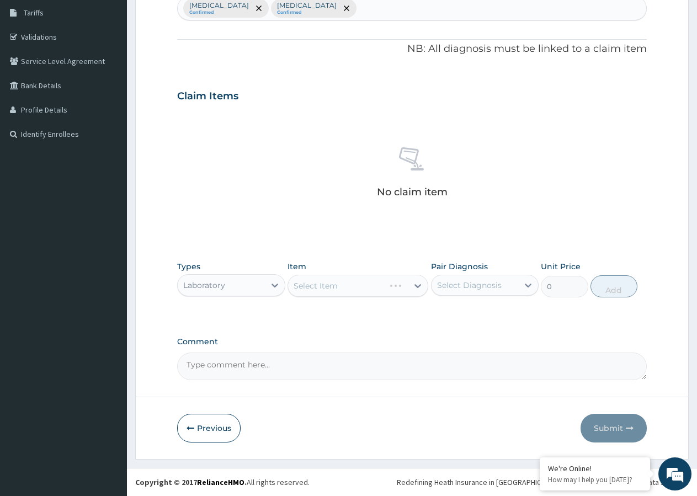
click at [368, 289] on div "Select Item" at bounding box center [358, 286] width 141 height 22
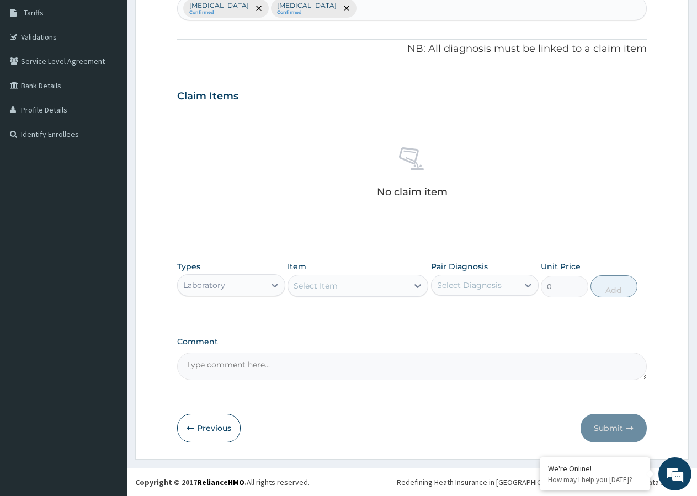
click at [368, 289] on div "Select Item" at bounding box center [348, 286] width 120 height 18
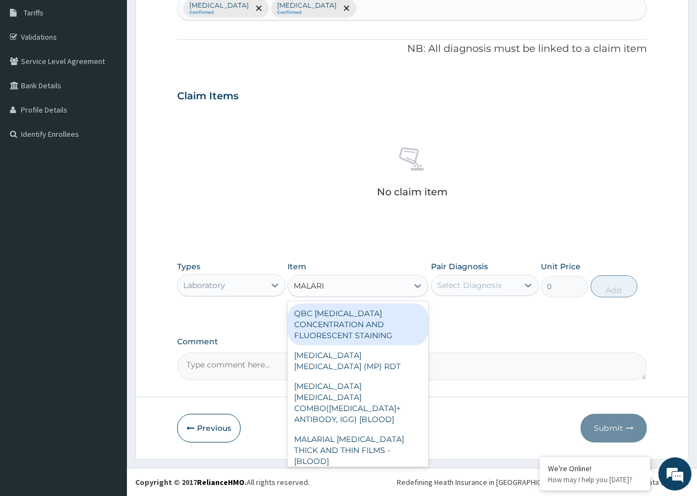
type input "MALARIA"
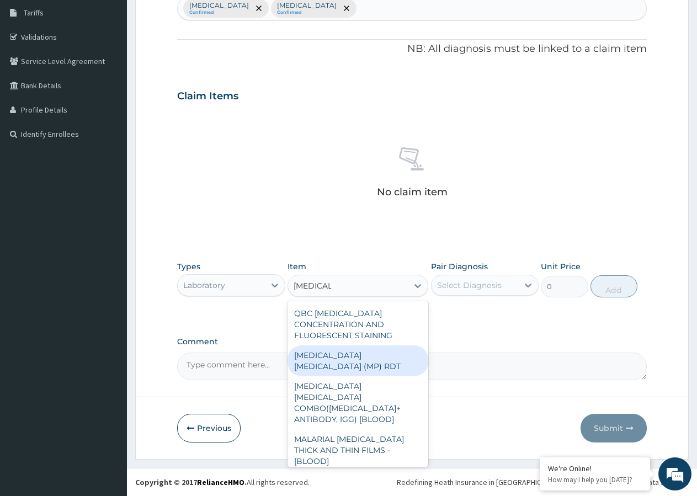
click at [379, 350] on div "MALARIA PARASITE (MP) RDT" at bounding box center [358, 360] width 141 height 31
type input "1612.5"
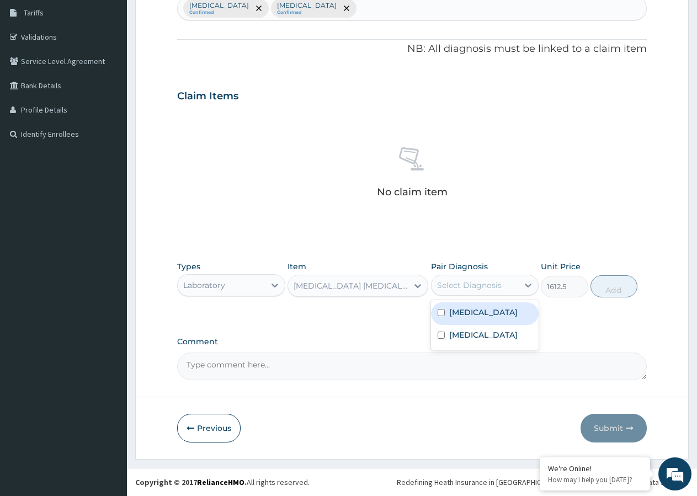
click at [470, 292] on div "Select Diagnosis" at bounding box center [475, 285] width 87 height 18
click at [437, 310] on div "Malaria" at bounding box center [485, 313] width 108 height 23
checkbox input "true"
click at [613, 284] on button "Add" at bounding box center [614, 286] width 47 height 22
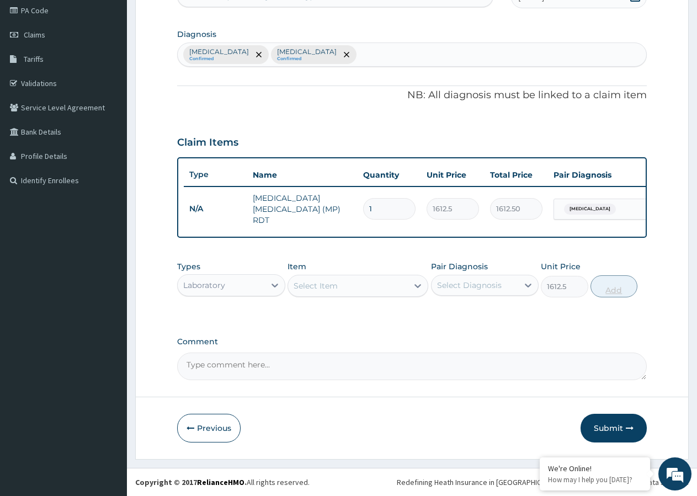
type input "0"
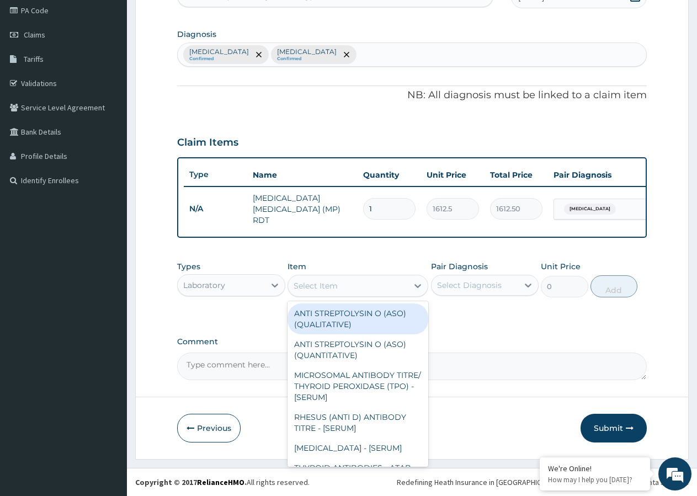
click at [331, 285] on div "Select Item" at bounding box center [316, 285] width 44 height 11
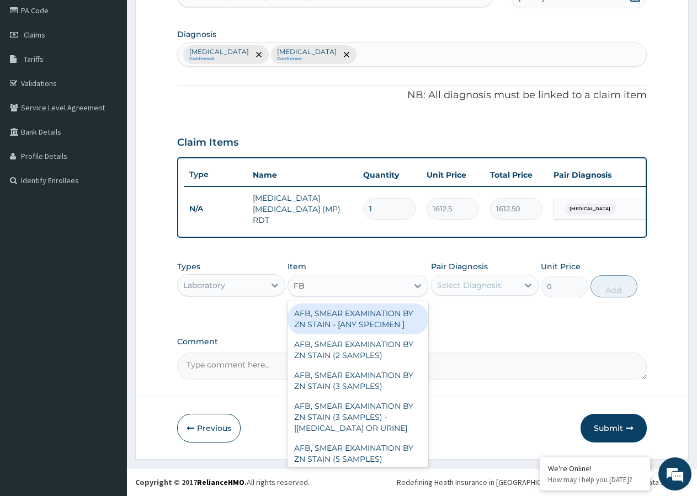
type input "FBC"
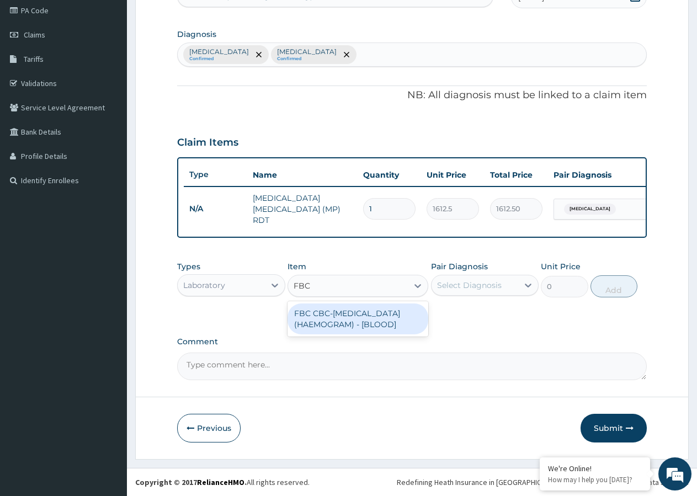
click at [326, 327] on div "FBC CBC-COMPLETE BLOOD COUNT (HAEMOGRAM) - [BLOOD]" at bounding box center [358, 319] width 141 height 31
type input "4300"
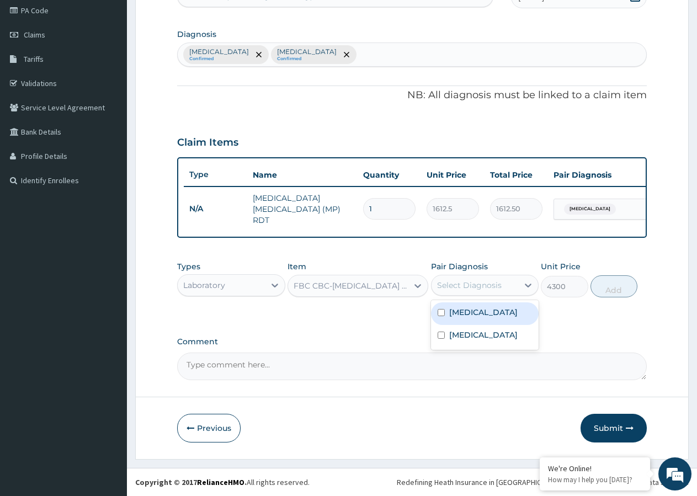
click at [472, 290] on div "Select Diagnosis" at bounding box center [469, 285] width 65 height 11
click at [442, 338] on input "checkbox" at bounding box center [441, 335] width 7 height 7
checkbox input "true"
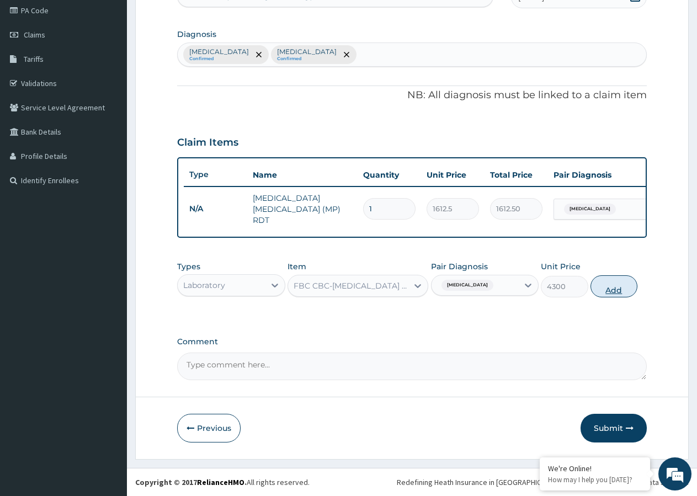
click at [616, 286] on button "Add" at bounding box center [614, 286] width 47 height 22
type input "0"
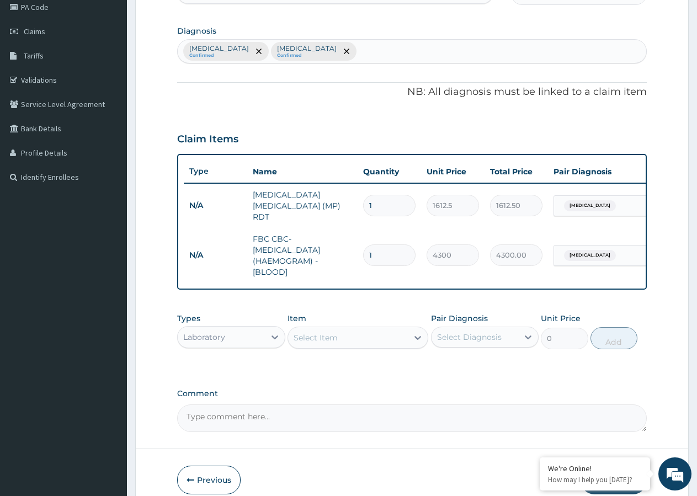
click at [358, 339] on div "Select Item" at bounding box center [348, 338] width 120 height 18
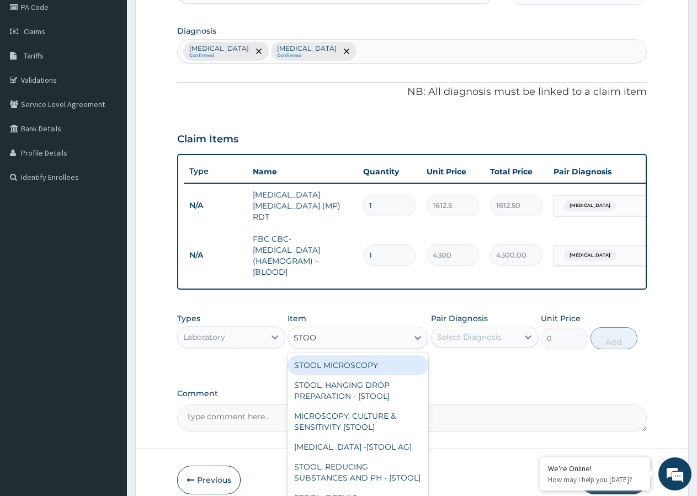
type input "STOOL"
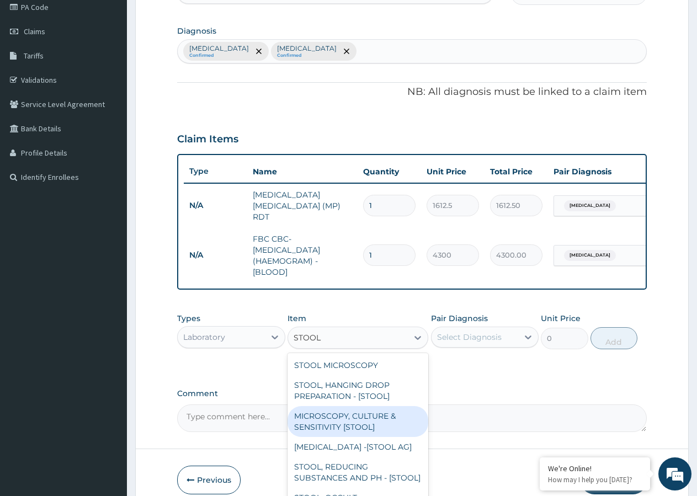
click at [344, 424] on div "MICROSCOPY, CULTURE & SENSITIVITY [STOOL]" at bounding box center [358, 421] width 141 height 31
type input "4837.5"
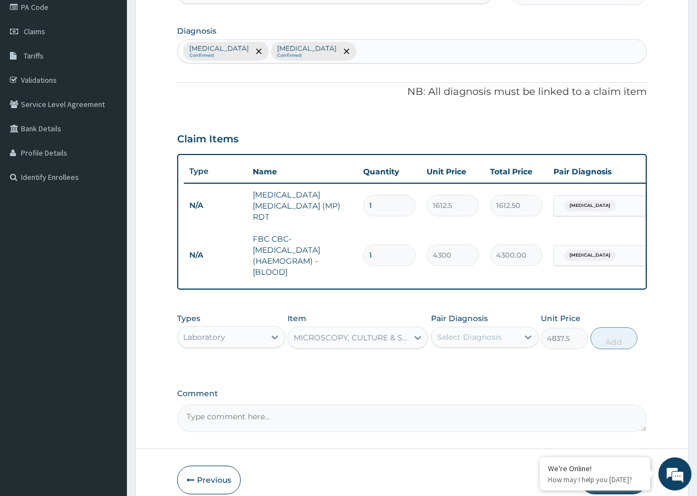
click at [465, 342] on div "Select Diagnosis" at bounding box center [469, 337] width 65 height 11
click at [439, 388] on input "checkbox" at bounding box center [441, 387] width 7 height 7
checkbox input "true"
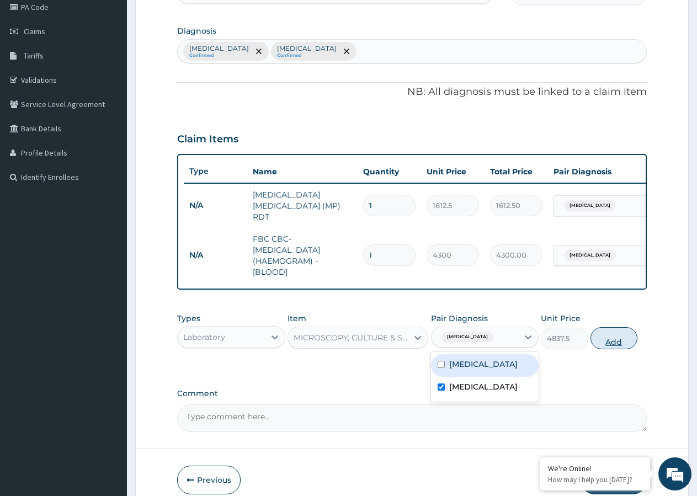
click at [611, 343] on button "Add" at bounding box center [614, 338] width 47 height 22
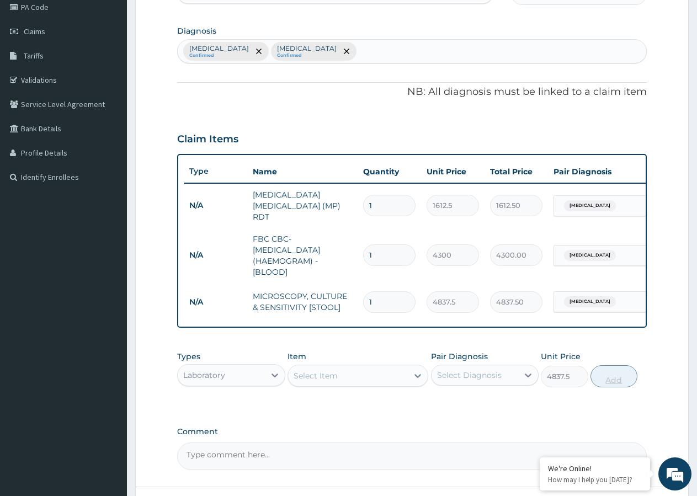
type input "0"
click at [241, 384] on div "Laboratory" at bounding box center [221, 375] width 87 height 18
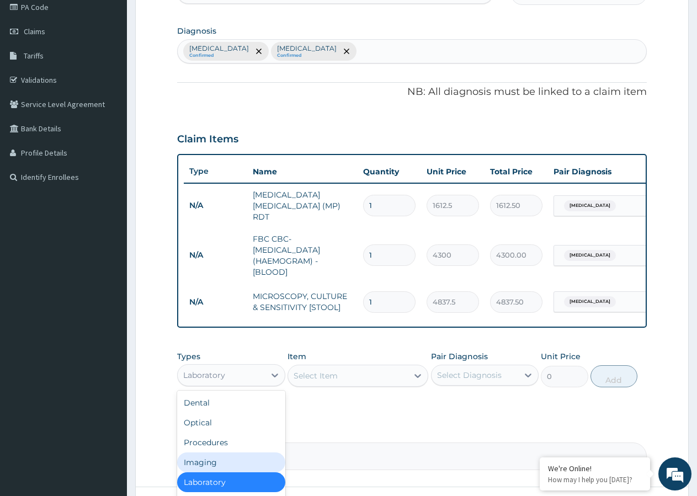
scroll to position [38, 0]
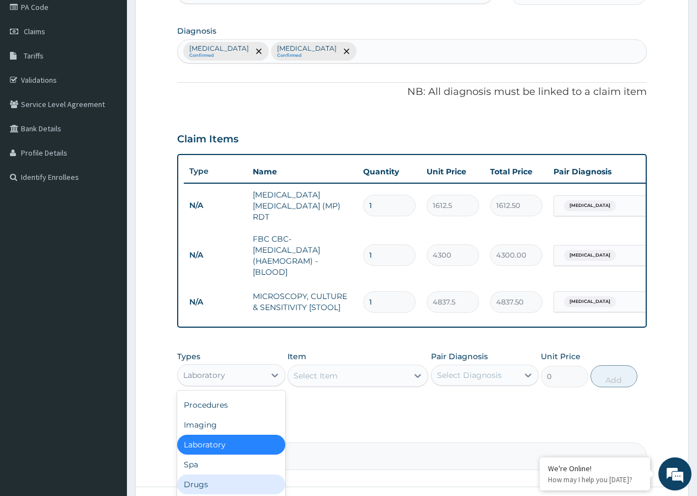
click at [222, 491] on div "Drugs" at bounding box center [231, 485] width 108 height 20
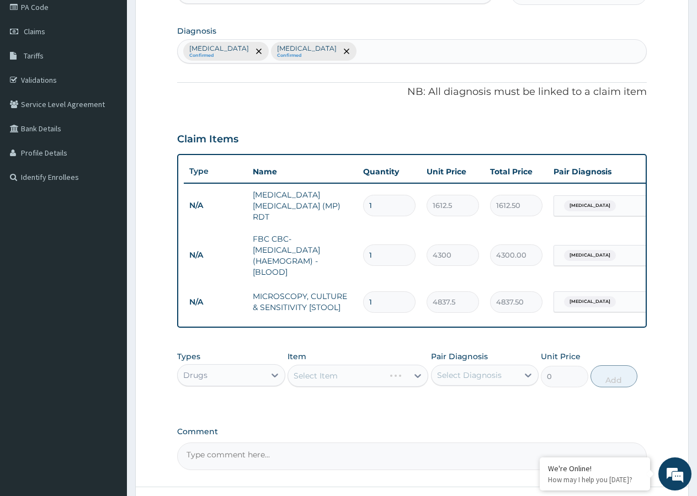
click at [377, 385] on div "Select Item" at bounding box center [358, 376] width 141 height 22
click at [383, 381] on div "Select Item" at bounding box center [358, 376] width 141 height 22
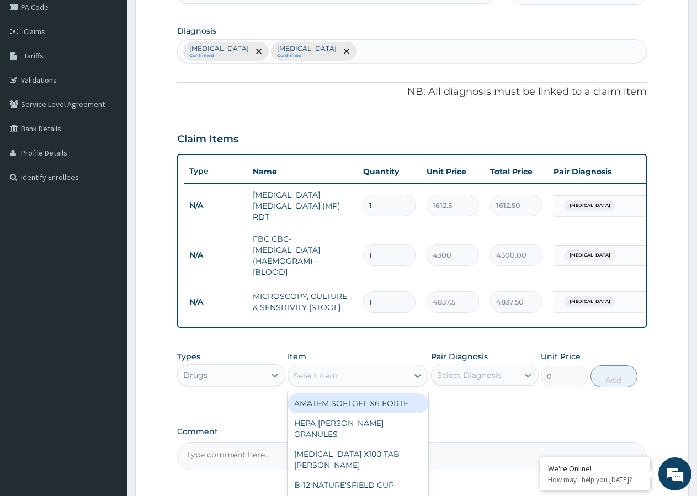
click at [383, 381] on div "Select Item" at bounding box center [348, 376] width 120 height 18
type input "C"
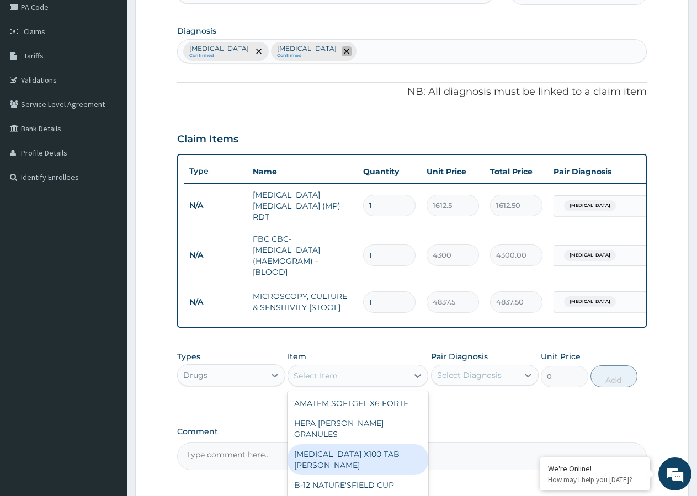
click at [344, 52] on icon "remove selection option" at bounding box center [347, 52] width 6 height 6
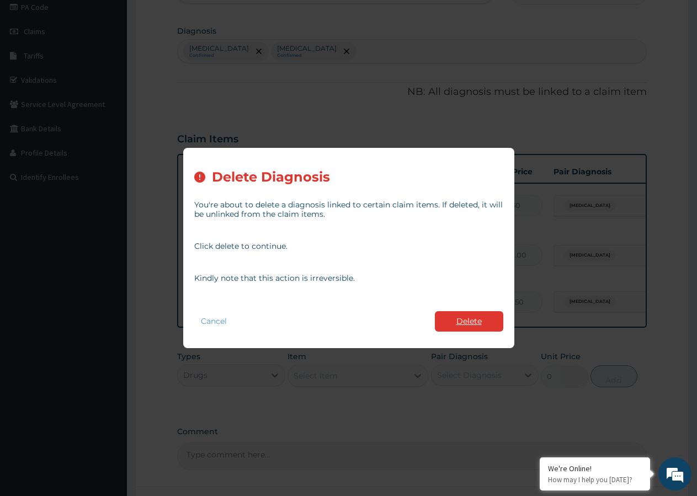
click at [472, 320] on button "Delete" at bounding box center [469, 321] width 68 height 20
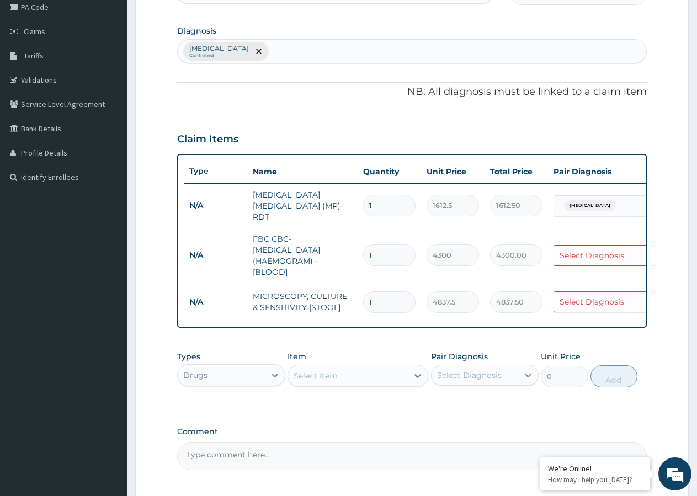
click at [251, 55] on div "Malaria Confirmed" at bounding box center [412, 51] width 469 height 23
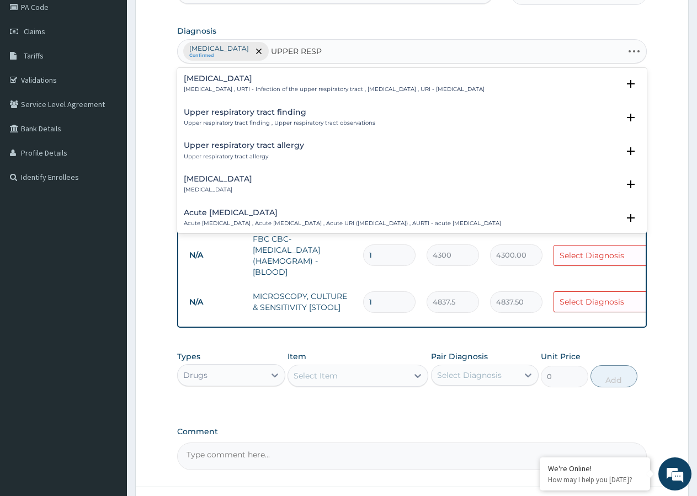
type input "UPPER RESPI"
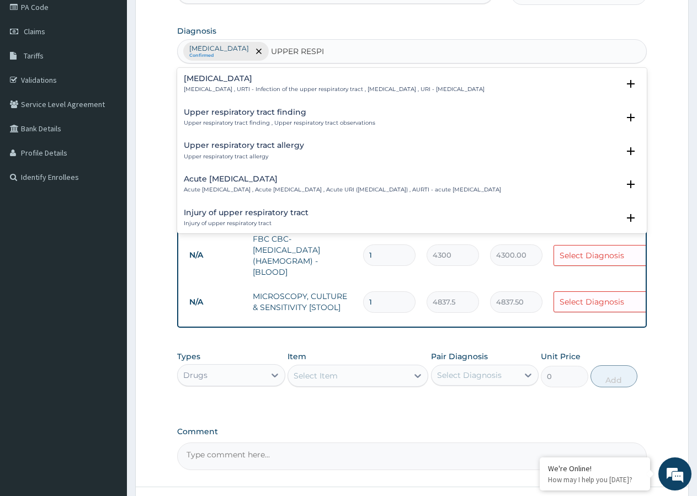
click at [255, 83] on h4 "Upper respiratory infection" at bounding box center [334, 79] width 301 height 8
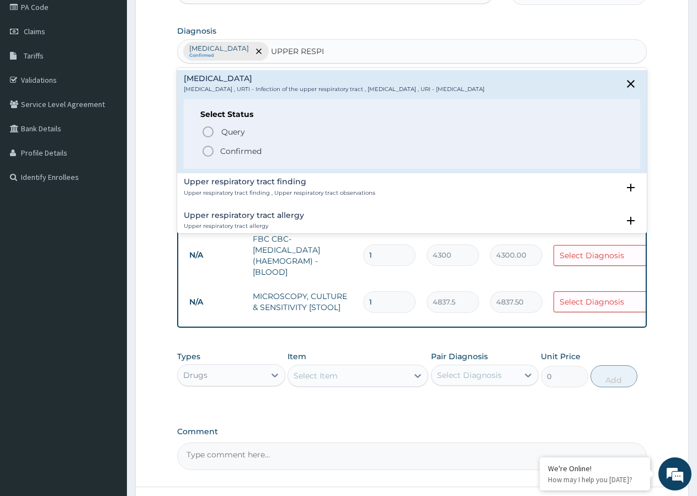
click at [210, 152] on icon "status option filled" at bounding box center [207, 151] width 13 height 13
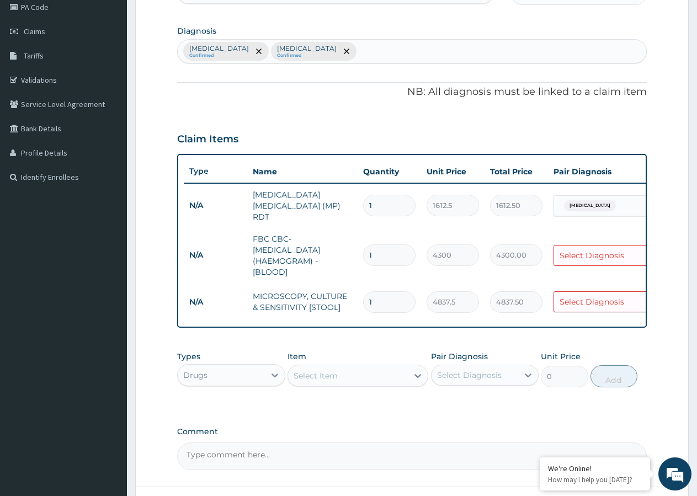
click at [568, 250] on div "Select Diagnosis" at bounding box center [592, 255] width 65 height 11
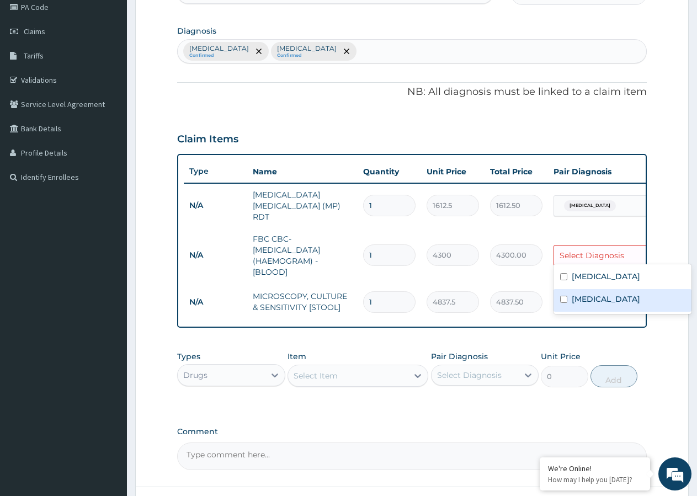
click at [564, 300] on input "checkbox" at bounding box center [563, 299] width 7 height 7
checkbox input "true"
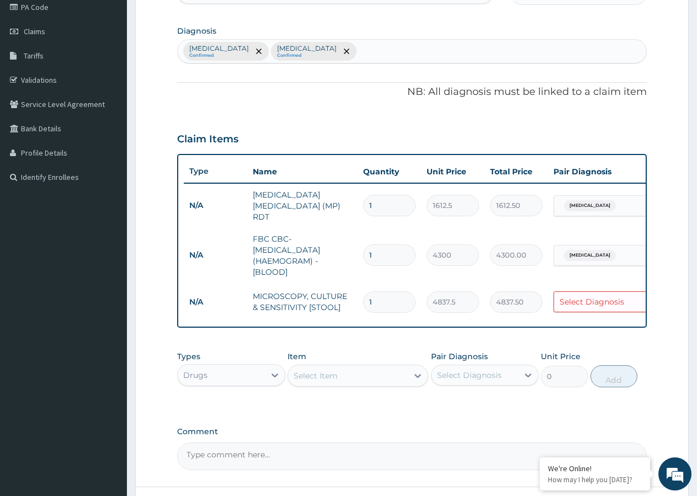
click at [653, 358] on form "Step 2 of 2 PA Code / Prescription Code Enter Code(Secondary Care Only) Encount…" at bounding box center [412, 235] width 554 height 628
click at [582, 299] on div "Select Diagnosis" at bounding box center [592, 301] width 65 height 11
click at [565, 344] on input "checkbox" at bounding box center [563, 346] width 7 height 7
checkbox input "true"
click at [655, 289] on form "Step 2 of 2 PA Code / Prescription Code Enter Code(Secondary Care Only) Encount…" at bounding box center [412, 235] width 554 height 628
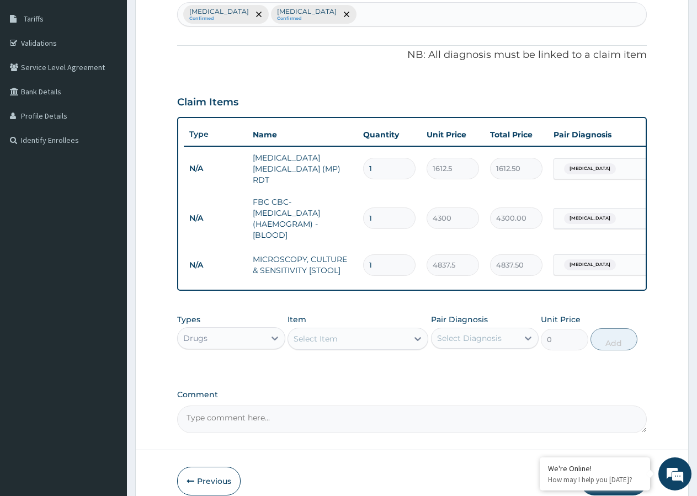
scroll to position [194, 0]
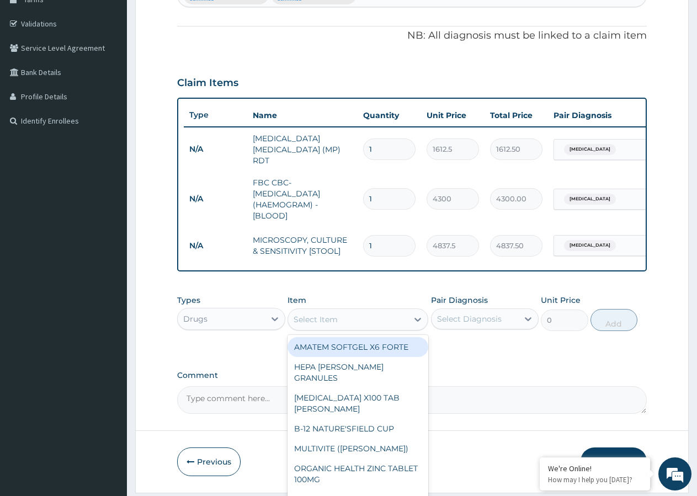
click at [338, 318] on div "Select Item" at bounding box center [348, 320] width 120 height 18
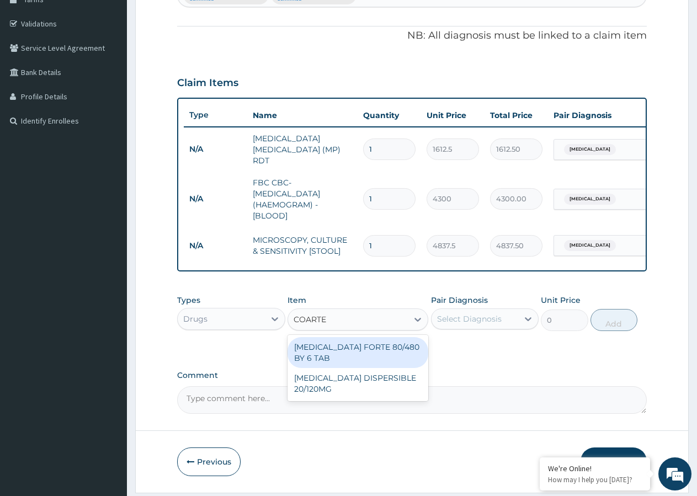
type input "COARTEM"
click at [338, 350] on div "COARTEM FORTE 80/480 BY 6 TAB" at bounding box center [358, 352] width 141 height 31
type input "449.35"
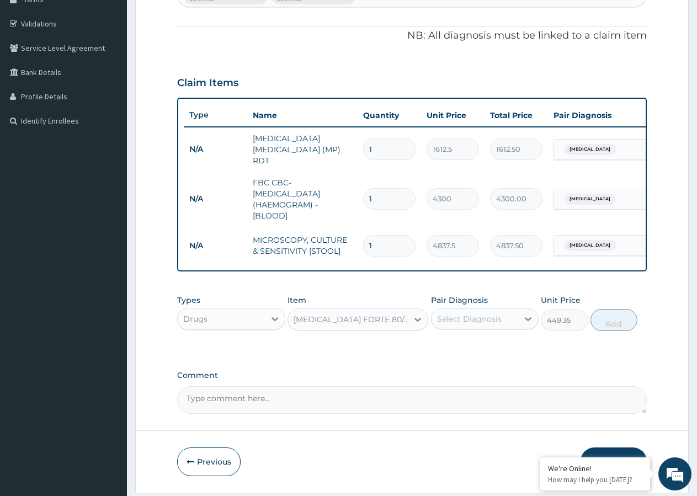
click at [472, 325] on div "Select Diagnosis" at bounding box center [469, 318] width 65 height 11
click at [442, 350] on input "checkbox" at bounding box center [441, 346] width 7 height 7
checkbox input "true"
click at [623, 314] on button "Add" at bounding box center [614, 320] width 47 height 22
type input "0"
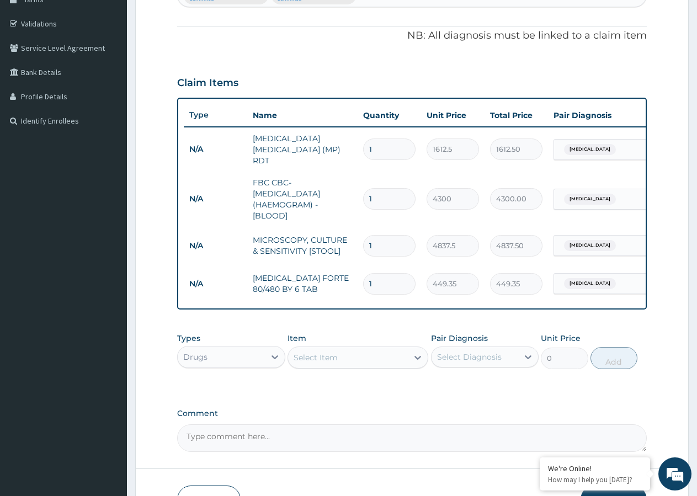
click at [381, 280] on input "1" at bounding box center [389, 284] width 52 height 22
type input "0.00"
type input "6"
type input "2696.10"
type input "6"
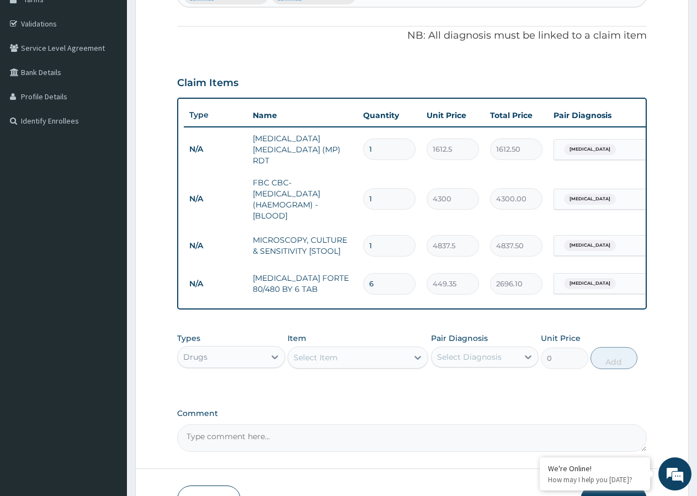
click at [326, 360] on div "Select Item" at bounding box center [316, 357] width 44 height 11
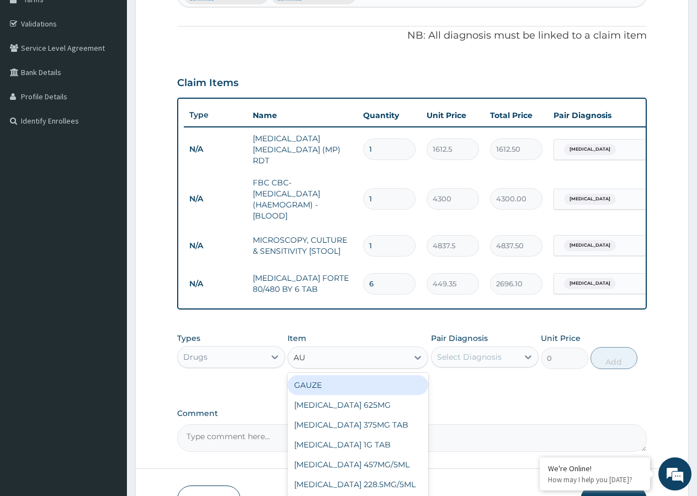
type input "A"
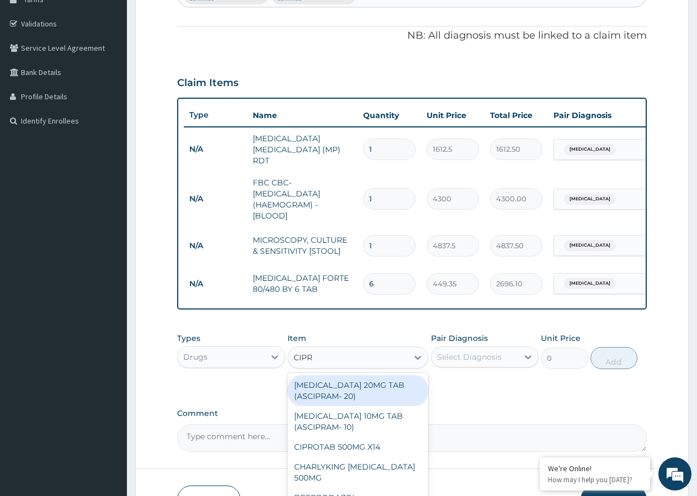
type input "CIPRO"
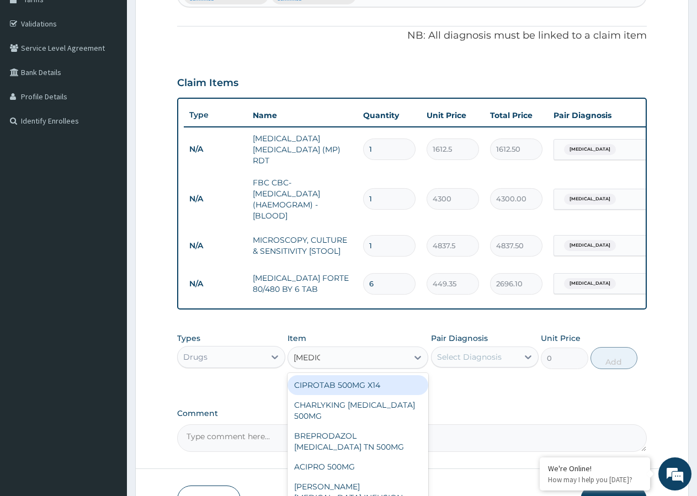
click at [343, 386] on div "CIPROTAB 500MG X14" at bounding box center [358, 385] width 141 height 20
type input "319.275"
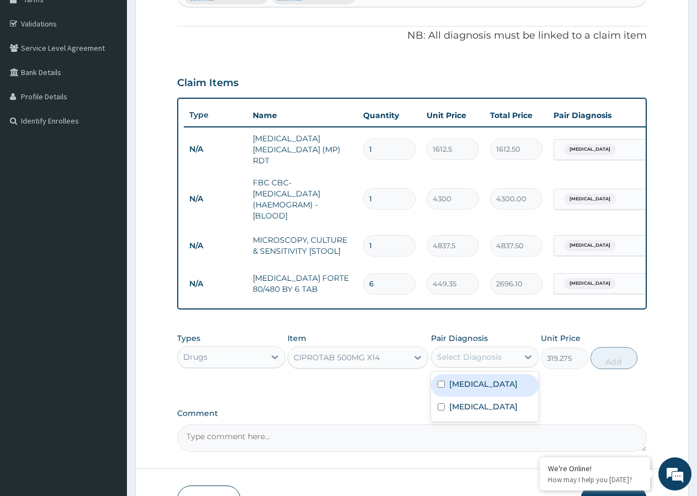
click at [480, 363] on div "Select Diagnosis" at bounding box center [469, 357] width 65 height 11
click at [442, 411] on input "checkbox" at bounding box center [441, 406] width 7 height 7
checkbox input "true"
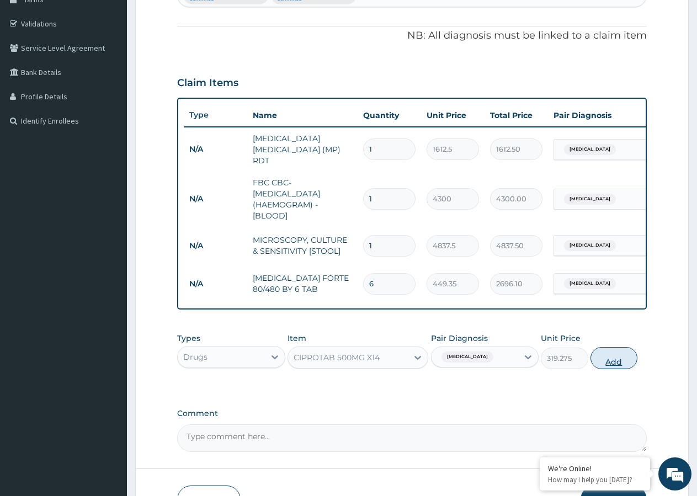
click at [608, 361] on button "Add" at bounding box center [614, 358] width 47 height 22
type input "0"
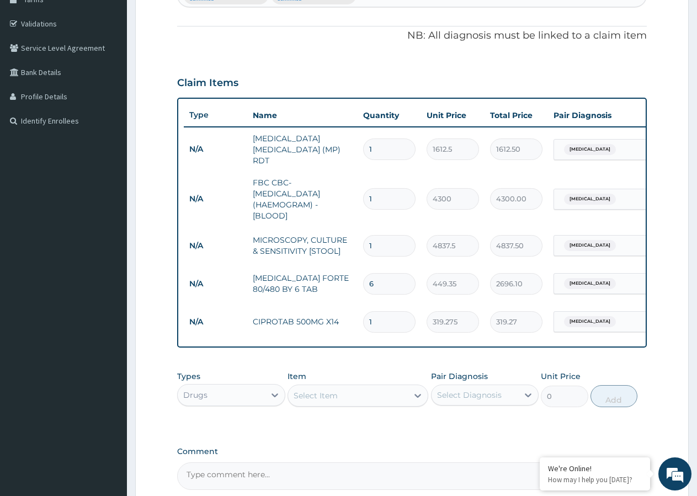
type input "10"
type input "3192.75"
type input "10"
click at [327, 399] on div "Select Item" at bounding box center [316, 395] width 44 height 11
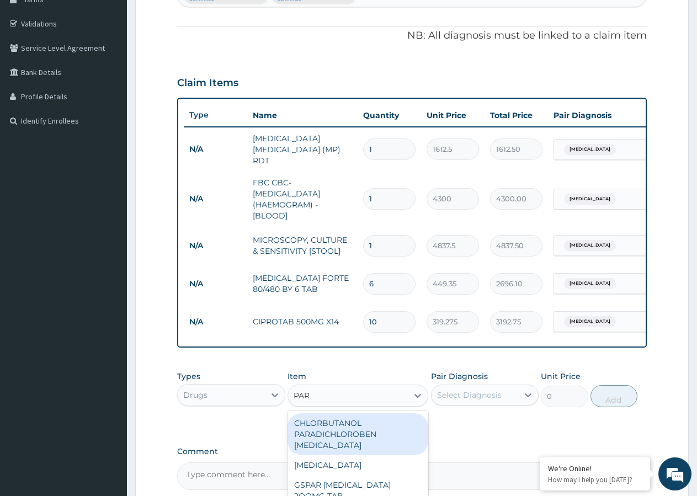
type input "PARA"
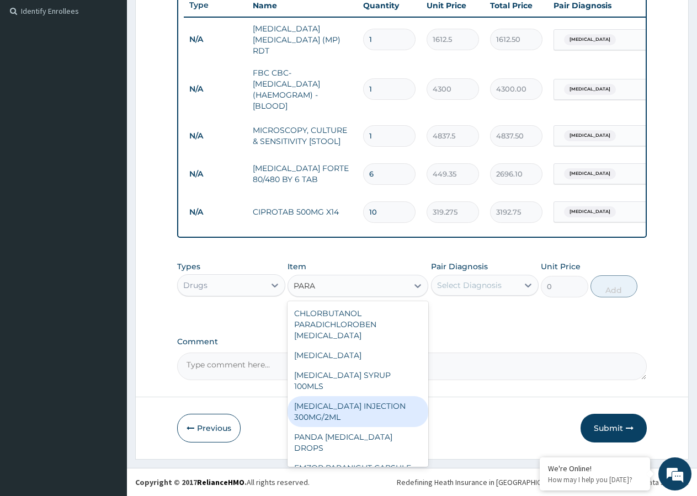
scroll to position [75, 0]
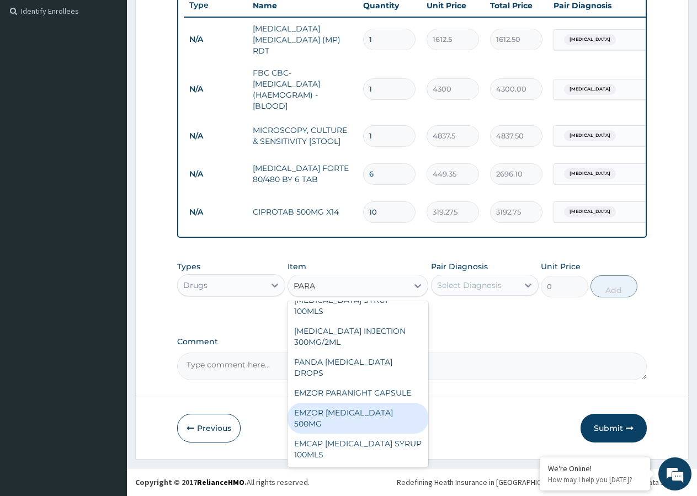
click at [353, 411] on div "EMZOR PARACETAMOL 500MG" at bounding box center [358, 418] width 141 height 31
type input "23.65"
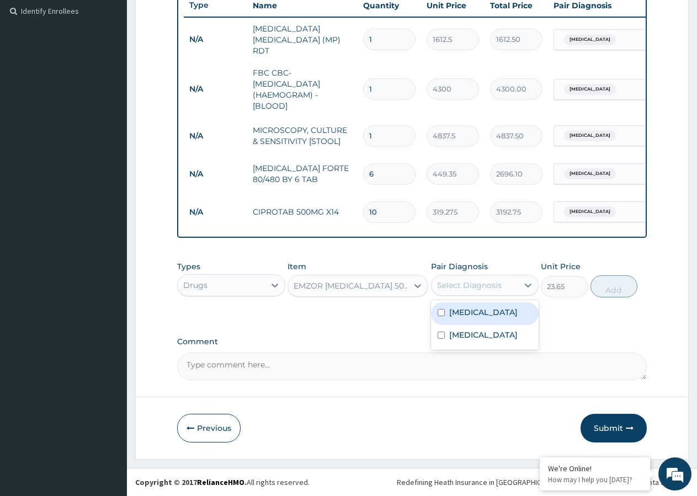
click at [449, 282] on div "Select Diagnosis" at bounding box center [469, 285] width 65 height 11
click at [443, 339] on input "checkbox" at bounding box center [441, 335] width 7 height 7
checkbox input "true"
click at [617, 288] on button "Add" at bounding box center [614, 286] width 47 height 22
type input "0"
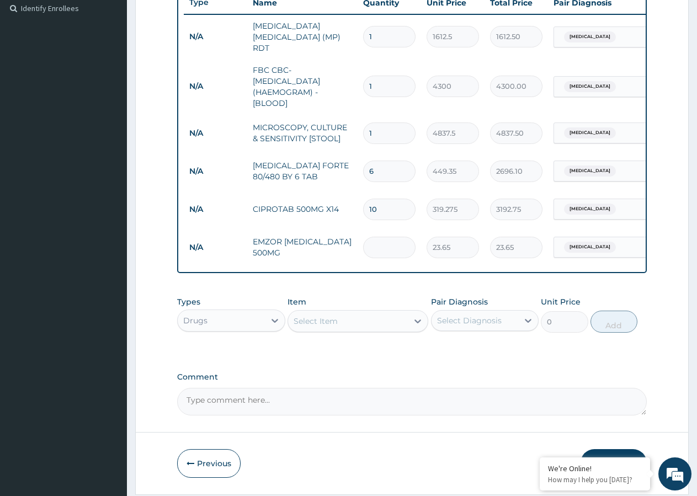
type input "0.00"
type input "2"
type input "47.30"
type input "20"
type input "473.00"
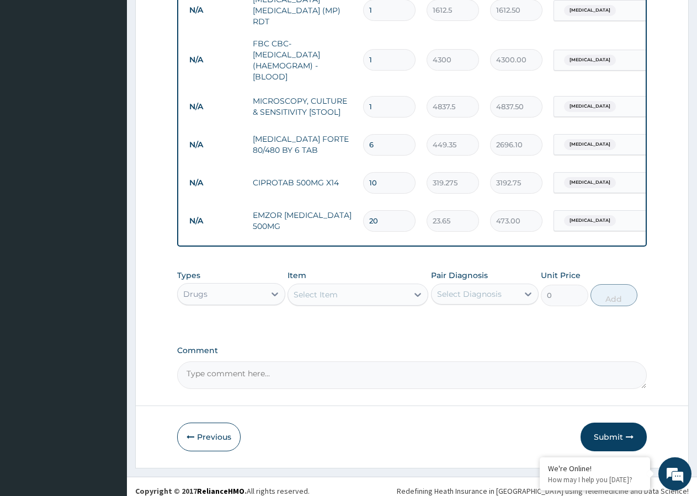
scroll to position [345, 0]
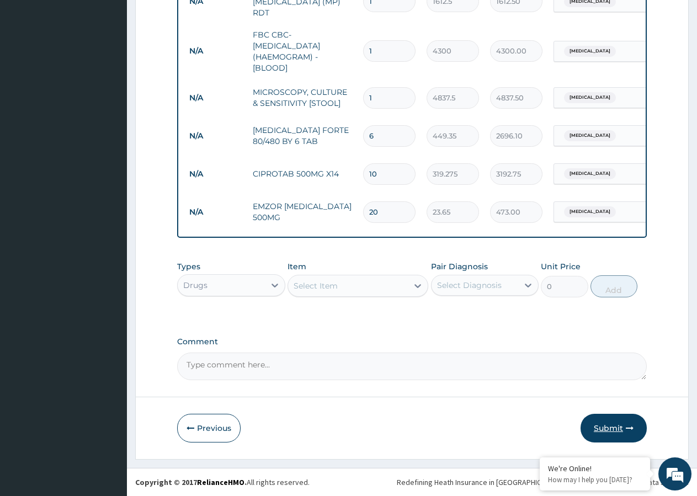
type input "20"
click at [595, 426] on button "Submit" at bounding box center [614, 428] width 66 height 29
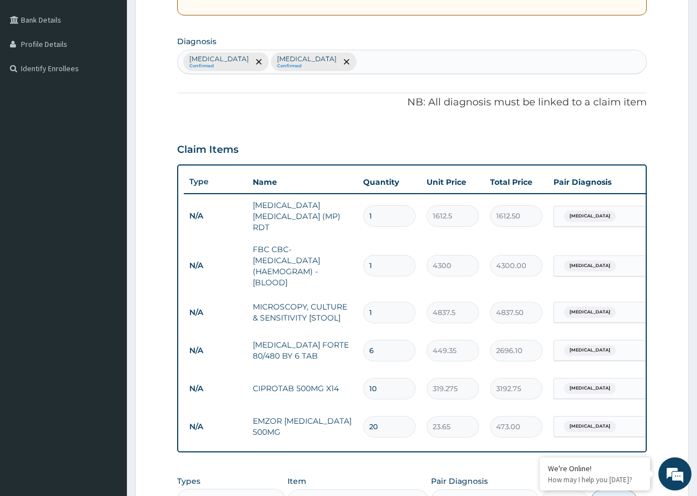
scroll to position [464, 0]
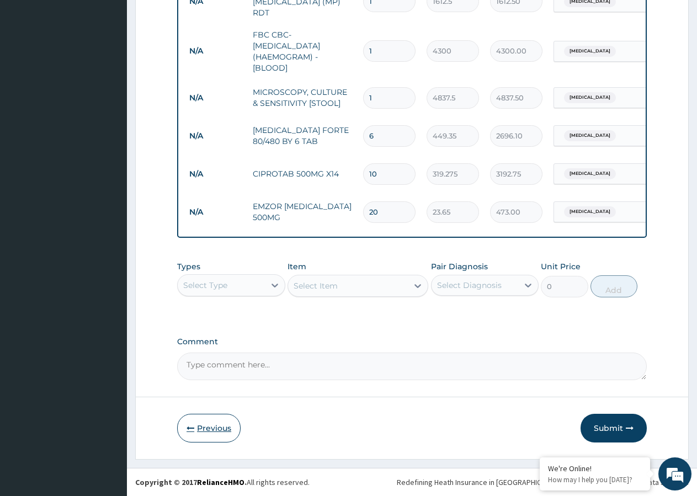
click at [201, 429] on button "Previous" at bounding box center [208, 428] width 63 height 29
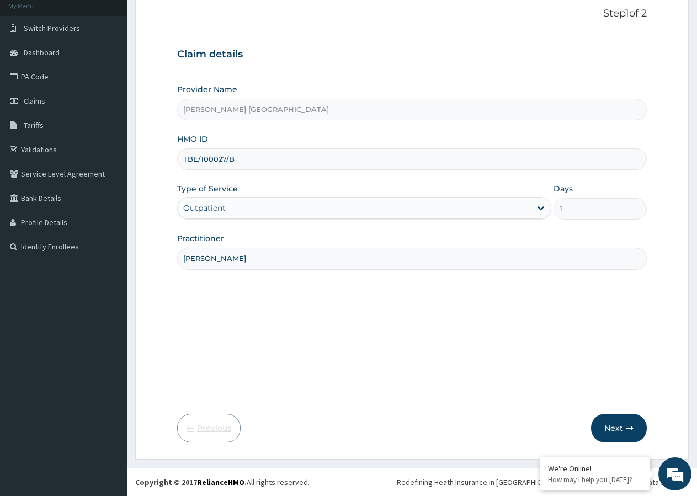
scroll to position [68, 0]
click at [216, 161] on input "TBE/100027/B" at bounding box center [412, 159] width 470 height 22
type input "TBE/10027/B"
click at [599, 422] on button "Next" at bounding box center [619, 428] width 56 height 29
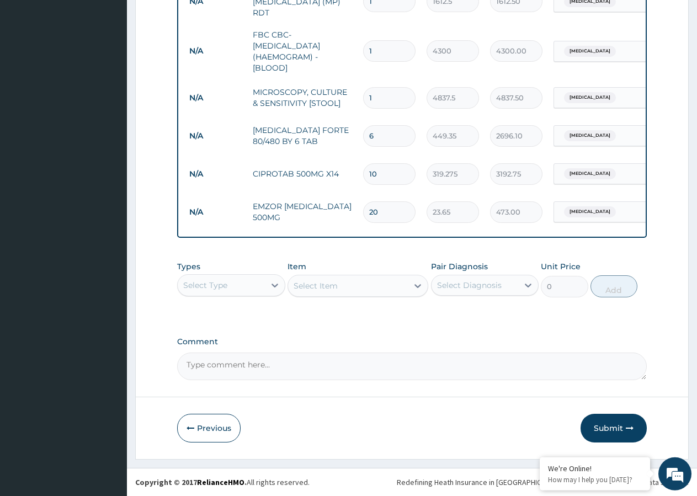
scroll to position [464, 0]
click at [601, 429] on button "Submit" at bounding box center [614, 428] width 66 height 29
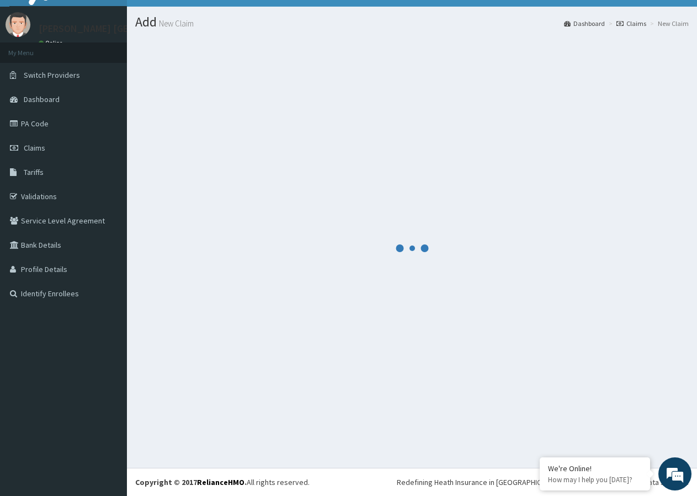
scroll to position [21, 0]
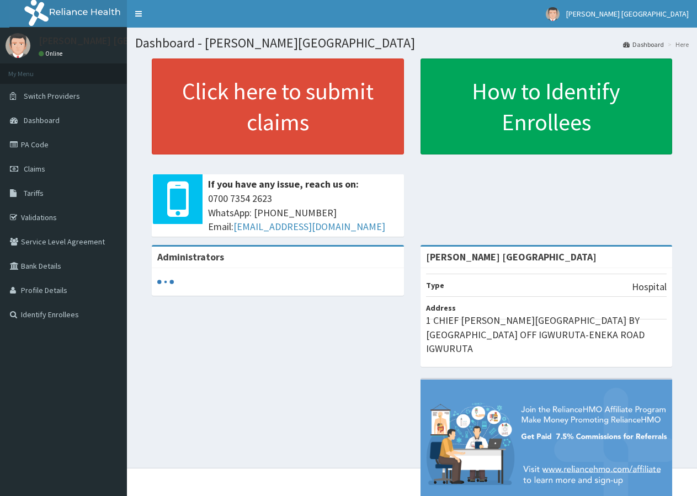
click at [59, 171] on link "Claims" at bounding box center [63, 169] width 127 height 24
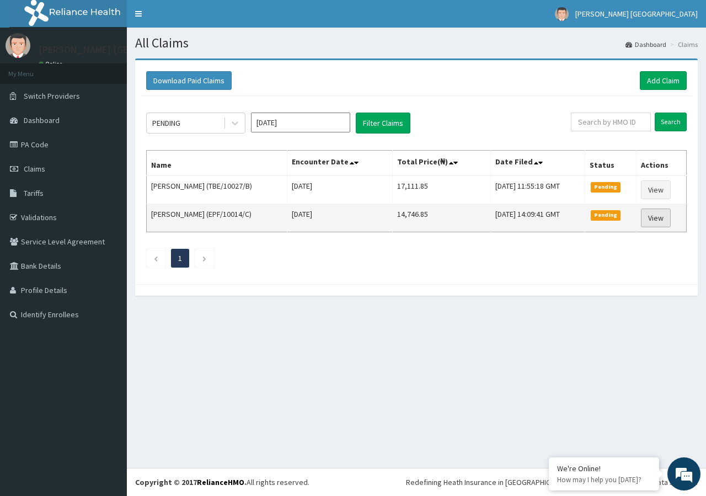
click at [662, 219] on link "View" at bounding box center [656, 218] width 30 height 19
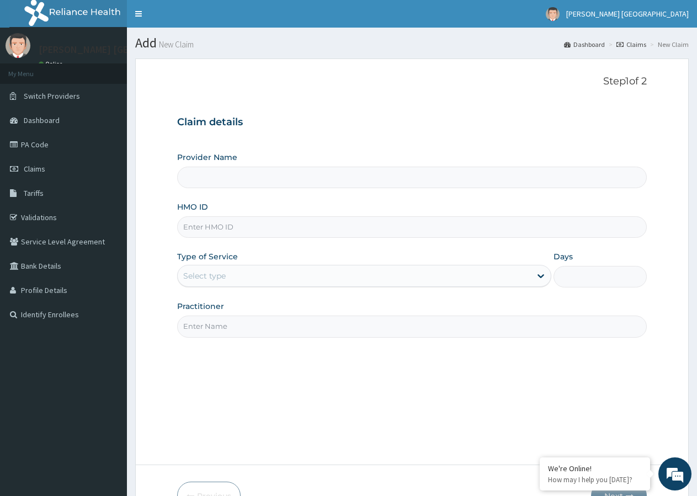
type input "[PERSON_NAME] [GEOGRAPHIC_DATA]"
